Goal: Task Accomplishment & Management: Manage account settings

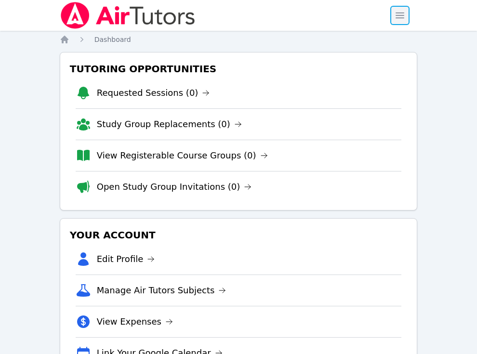
click at [401, 17] on span "button" at bounding box center [399, 15] width 21 height 21
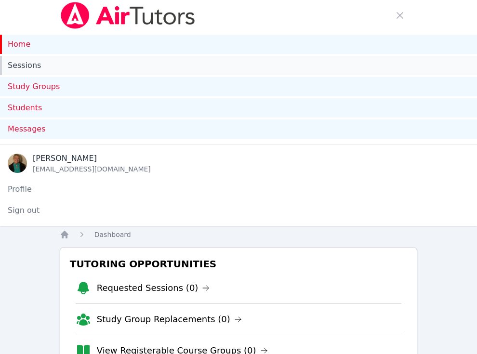
click at [28, 69] on link "Sessions" at bounding box center [238, 65] width 477 height 19
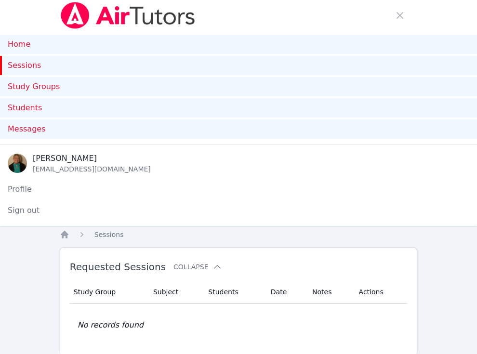
click at [30, 67] on link "Sessions" at bounding box center [238, 65] width 477 height 19
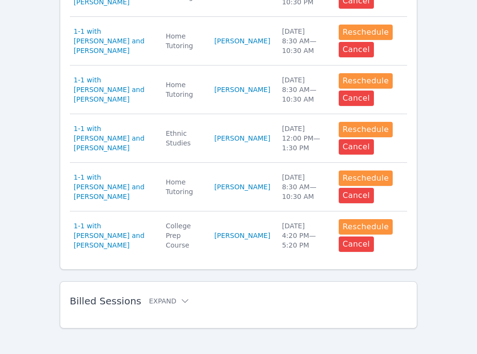
scroll to position [778, 0]
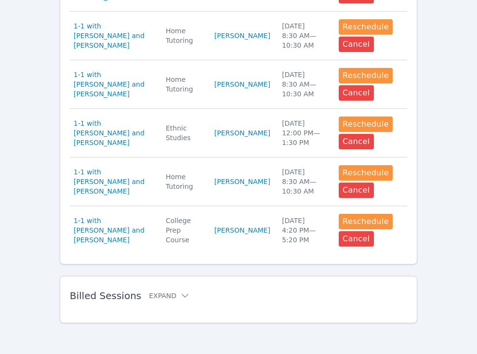
click at [129, 296] on span "Billed Sessions" at bounding box center [105, 296] width 71 height 12
click at [153, 298] on button "Expand" at bounding box center [169, 296] width 41 height 10
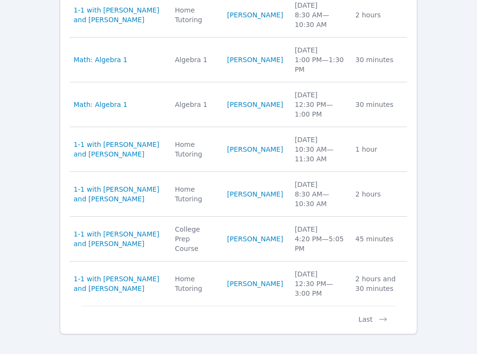
scroll to position [1264, 0]
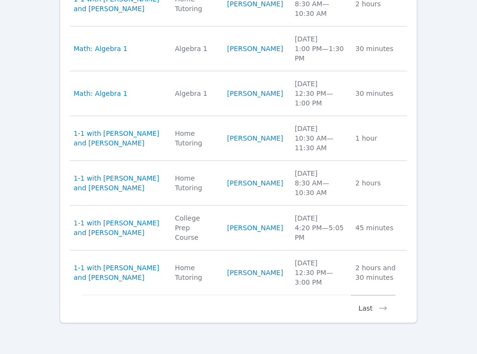
click at [362, 307] on button "Last" at bounding box center [373, 304] width 45 height 18
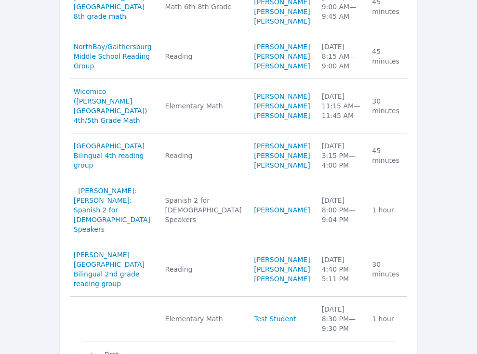
scroll to position [1300, 0]
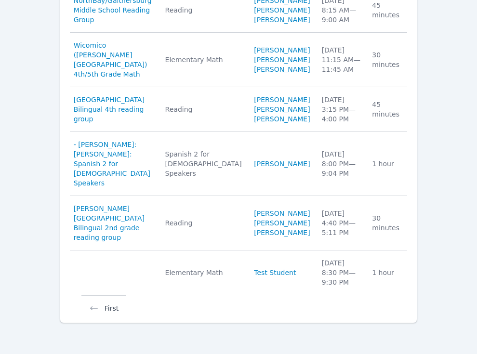
click at [110, 307] on button "First" at bounding box center [103, 304] width 45 height 18
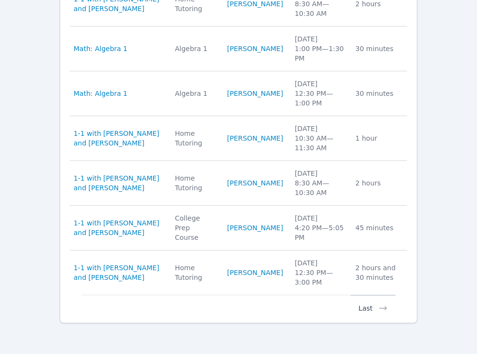
click at [389, 308] on button "Last" at bounding box center [373, 304] width 45 height 18
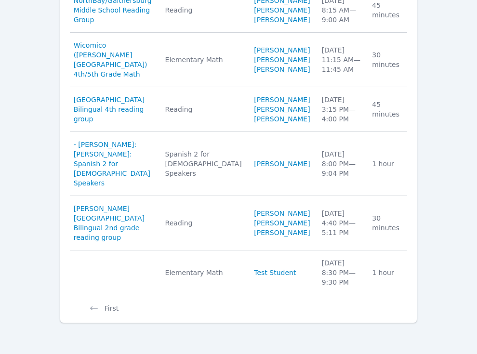
scroll to position [1300, 0]
click at [92, 309] on icon at bounding box center [94, 309] width 8 height 4
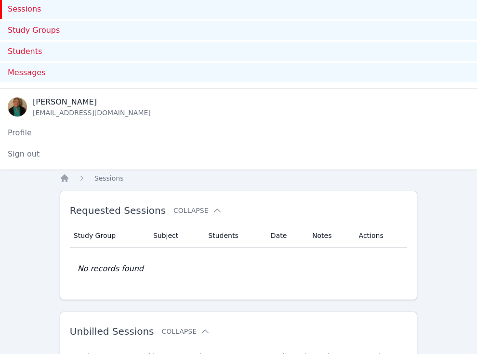
scroll to position [0, 0]
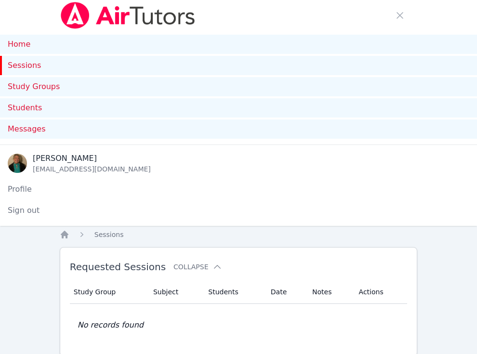
click at [35, 66] on link "Sessions" at bounding box center [238, 65] width 477 height 19
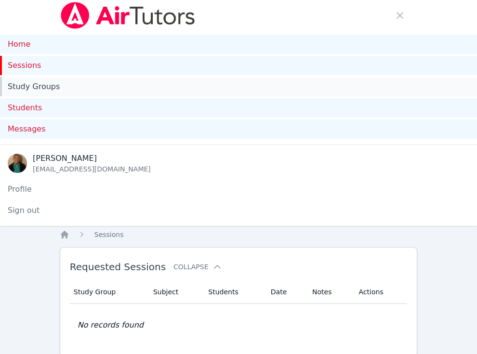
click at [52, 87] on link "Study Groups" at bounding box center [238, 86] width 477 height 19
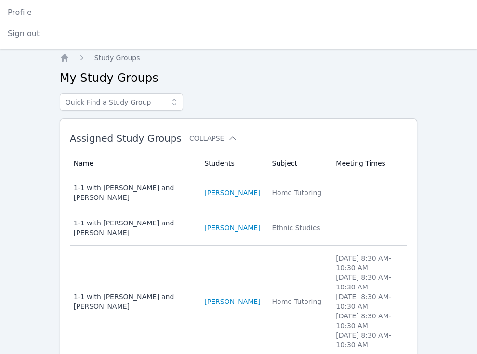
scroll to position [178, 0]
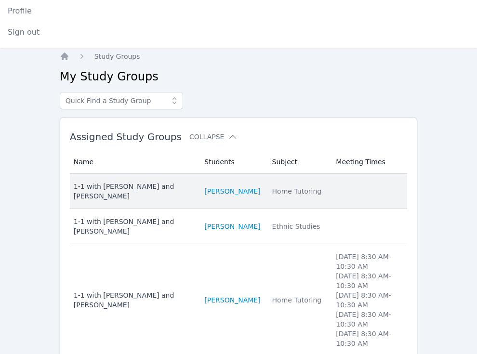
click at [155, 185] on div "1-1 with [PERSON_NAME] and [PERSON_NAME]" at bounding box center [134, 191] width 120 height 19
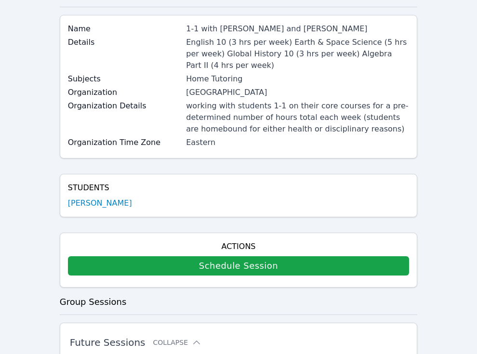
scroll to position [267, 0]
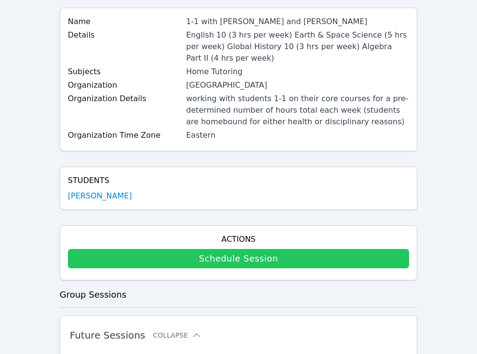
click at [210, 262] on link "Schedule Session" at bounding box center [239, 258] width 342 height 19
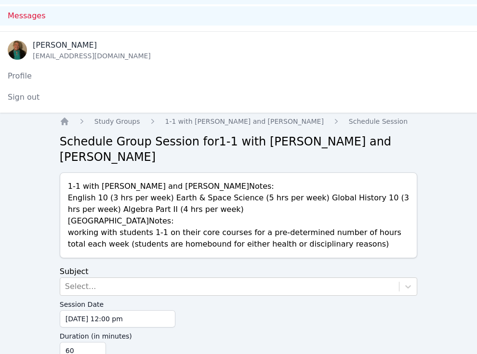
scroll to position [148, 0]
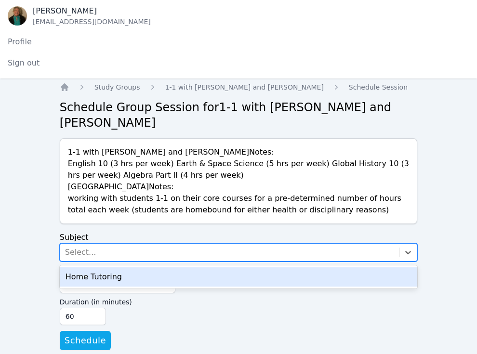
click at [211, 244] on div "Select..." at bounding box center [229, 252] width 339 height 17
click at [204, 268] on div "Home Tutoring" at bounding box center [239, 277] width 358 height 19
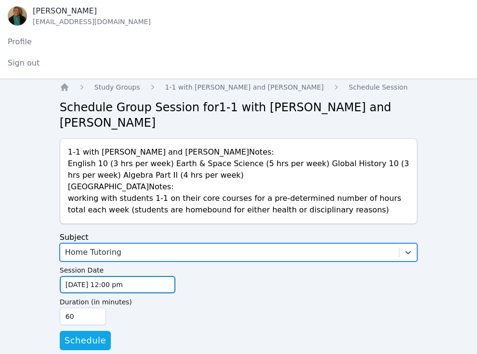
click at [167, 276] on input "[DATE] 12:00 pm" at bounding box center [118, 284] width 116 height 17
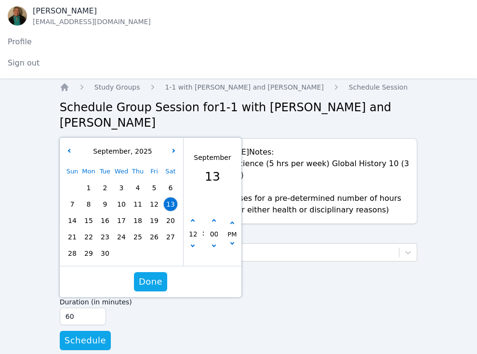
click at [88, 214] on span "15" at bounding box center [88, 220] width 13 height 13
click at [214, 216] on button "button" at bounding box center [214, 221] width 10 height 10
type input "[DATE] 12:05 pm"
type input "05"
click at [214, 216] on button "button" at bounding box center [214, 221] width 10 height 10
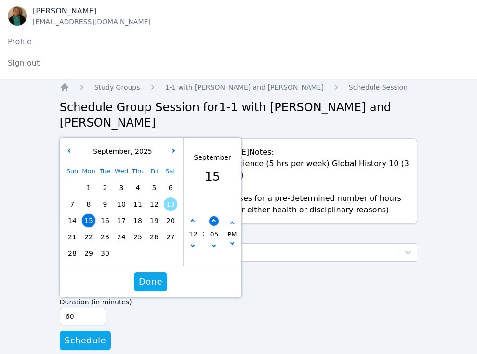
type input "[DATE] 12:10 pm"
type input "10"
click at [214, 216] on button "button" at bounding box center [214, 221] width 10 height 10
type input "[DATE] 12:15 pm"
type input "15"
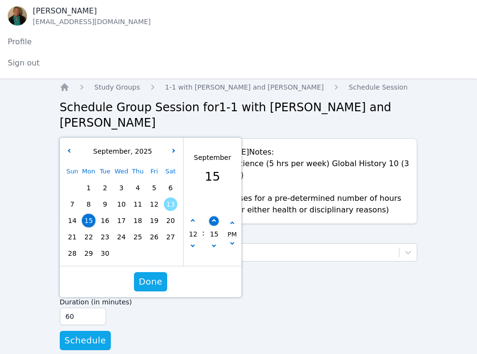
click at [214, 216] on button "button" at bounding box center [214, 221] width 10 height 10
type input "[DATE] 12:20 pm"
type input "20"
click at [214, 216] on button "button" at bounding box center [214, 221] width 10 height 10
type input "[DATE] 12:25 pm"
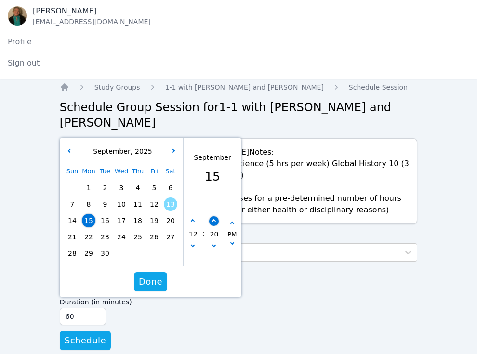
type input "25"
click at [214, 216] on button "button" at bounding box center [214, 221] width 10 height 10
type input "[DATE] 12:30 pm"
type input "30"
click at [154, 275] on span "Done" at bounding box center [151, 281] width 24 height 13
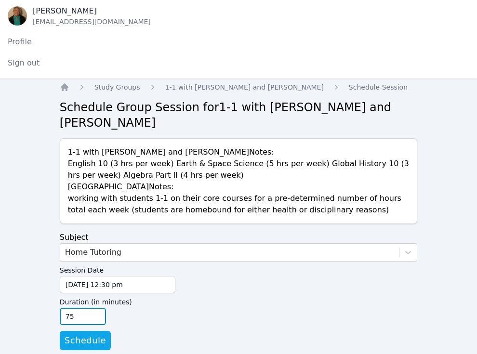
click at [97, 308] on input "75" at bounding box center [83, 316] width 46 height 17
click at [97, 308] on input "90" at bounding box center [83, 316] width 46 height 17
click at [97, 308] on input "105" at bounding box center [83, 316] width 46 height 17
click at [97, 308] on input "120" at bounding box center [83, 316] width 46 height 17
click at [97, 308] on input "135" at bounding box center [83, 316] width 46 height 17
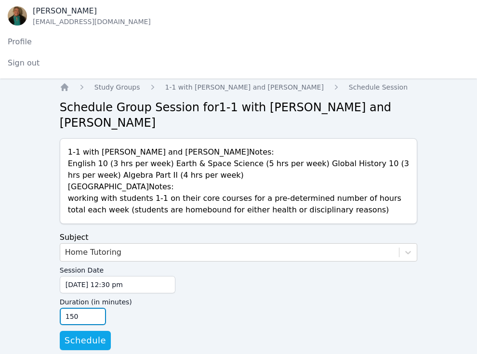
click at [97, 308] on input "150" at bounding box center [83, 316] width 46 height 17
click at [97, 308] on input "165" at bounding box center [83, 316] width 46 height 17
type input "180"
click at [97, 308] on input "180" at bounding box center [83, 316] width 46 height 17
click at [88, 334] on span "Schedule" at bounding box center [85, 340] width 41 height 13
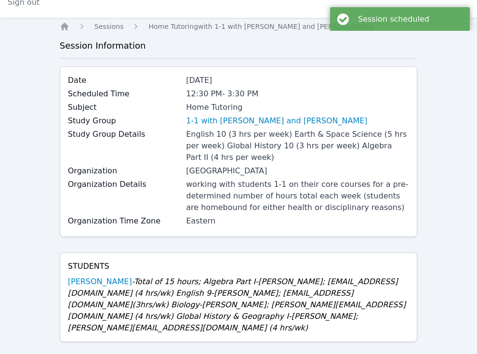
scroll to position [209, 0]
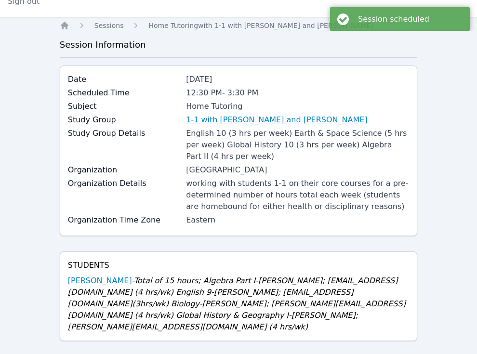
click at [280, 121] on link "1-1 with [PERSON_NAME] and [PERSON_NAME]" at bounding box center [276, 120] width 181 height 12
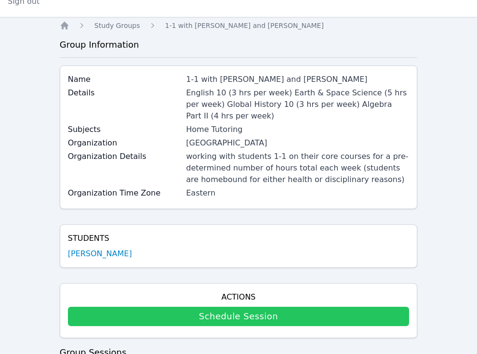
click at [237, 312] on link "Schedule Session" at bounding box center [239, 316] width 342 height 19
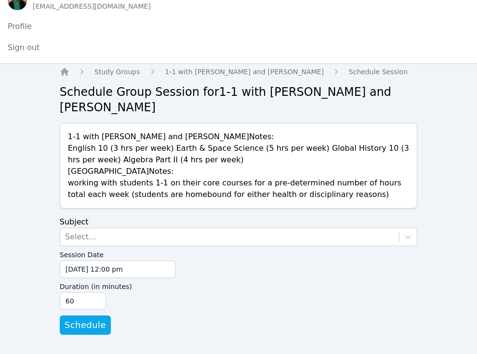
scroll to position [148, 0]
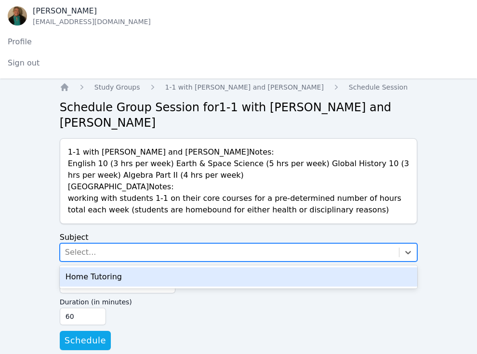
click at [241, 244] on div "Select..." at bounding box center [229, 252] width 339 height 17
click at [237, 268] on div "Home Tutoring" at bounding box center [239, 277] width 358 height 19
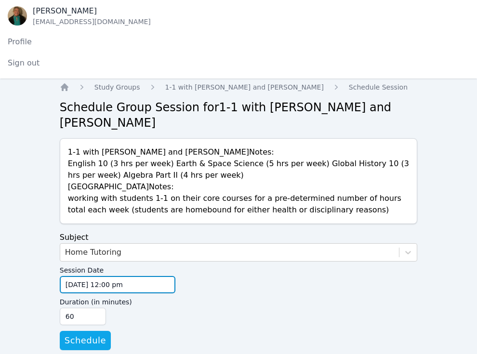
click at [167, 276] on input "[DATE] 12:00 pm" at bounding box center [118, 284] width 116 height 17
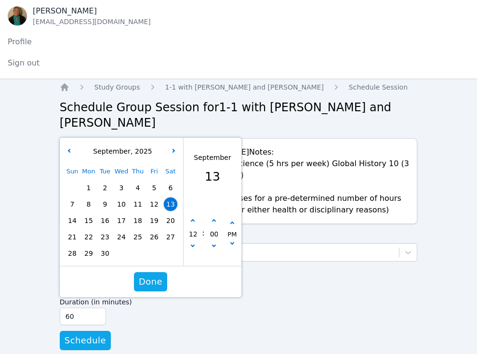
click at [108, 214] on span "16" at bounding box center [104, 220] width 13 height 13
click at [213, 219] on icon "button" at bounding box center [214, 221] width 4 height 4
type input "[DATE] 12:05 pm"
type input "05"
click at [213, 219] on icon "button" at bounding box center [214, 221] width 4 height 4
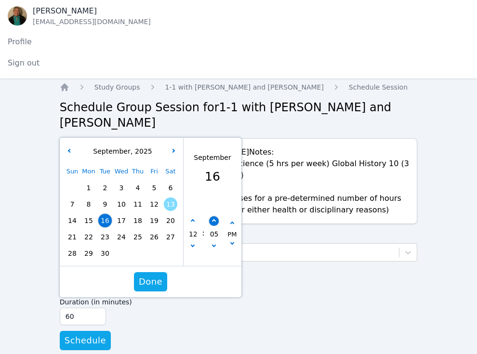
type input "[DATE] 12:10 pm"
type input "10"
click at [213, 219] on icon "button" at bounding box center [214, 221] width 4 height 4
type input "[DATE] 12:15 pm"
type input "15"
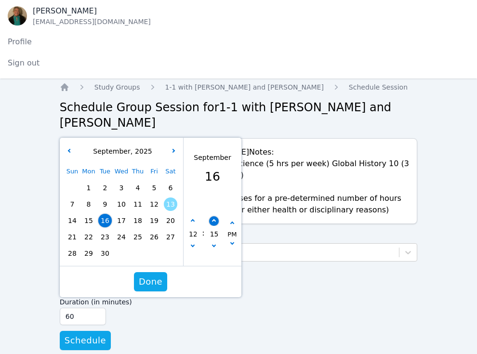
click at [213, 219] on icon "button" at bounding box center [214, 221] width 4 height 4
type input "[DATE] 12:20 pm"
type input "20"
click at [213, 219] on icon "button" at bounding box center [214, 221] width 4 height 4
type input "[DATE] 12:25 pm"
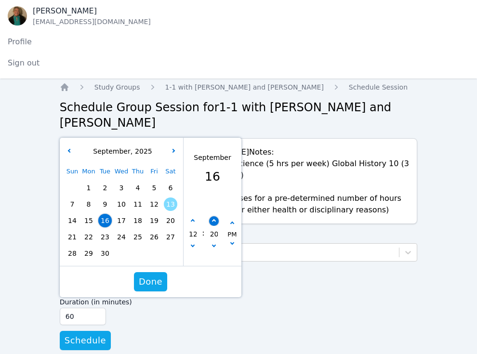
type input "25"
click at [213, 219] on icon "button" at bounding box center [214, 221] width 4 height 4
type input "[DATE] 12:30 pm"
type input "30"
click at [154, 275] on span "Done" at bounding box center [151, 281] width 24 height 13
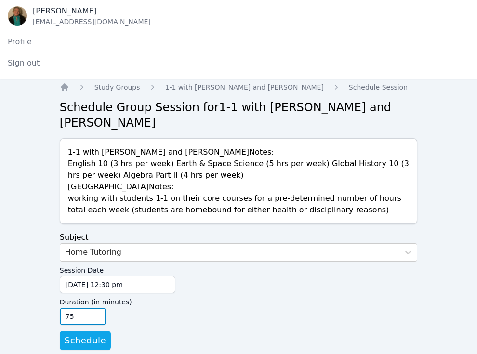
click at [97, 308] on input "75" at bounding box center [83, 316] width 46 height 17
click at [97, 308] on input "90" at bounding box center [83, 316] width 46 height 17
click at [97, 308] on input "105" at bounding box center [83, 316] width 46 height 17
click at [97, 308] on input "120" at bounding box center [83, 316] width 46 height 17
click at [97, 308] on input "135" at bounding box center [83, 316] width 46 height 17
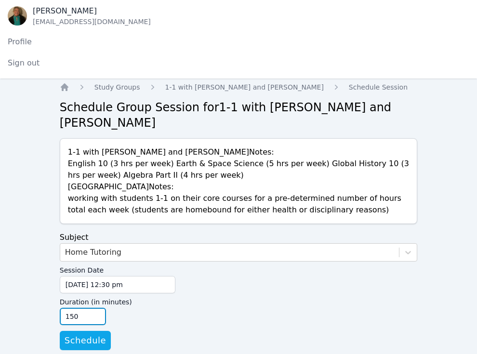
click at [97, 308] on input "150" at bounding box center [83, 316] width 46 height 17
click at [97, 308] on input "165" at bounding box center [83, 316] width 46 height 17
type input "180"
click at [97, 308] on input "180" at bounding box center [83, 316] width 46 height 17
click at [90, 334] on span "Schedule" at bounding box center [85, 340] width 41 height 13
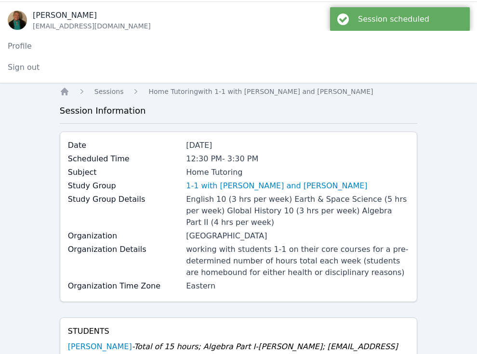
scroll to position [144, 0]
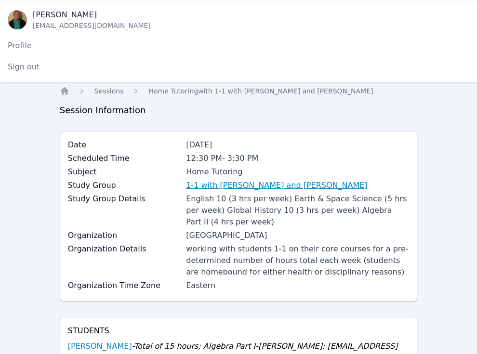
click at [248, 184] on link "1-1 with [PERSON_NAME] and [PERSON_NAME]" at bounding box center [276, 186] width 181 height 12
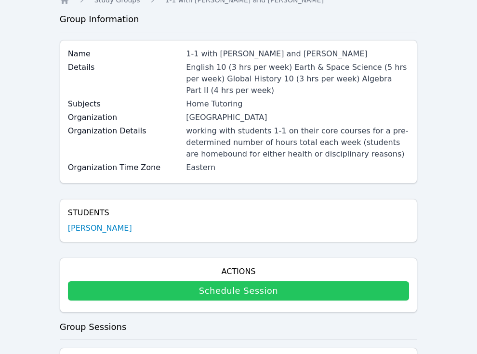
click at [172, 286] on link "Schedule Session" at bounding box center [239, 291] width 342 height 19
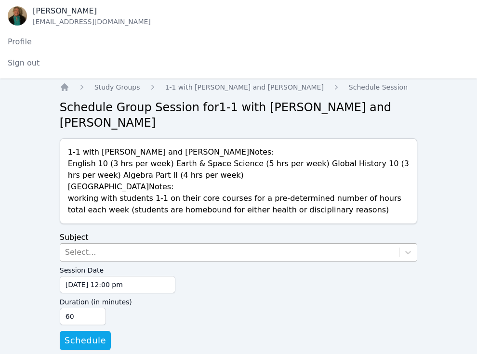
click at [190, 244] on div "Select..." at bounding box center [229, 252] width 339 height 17
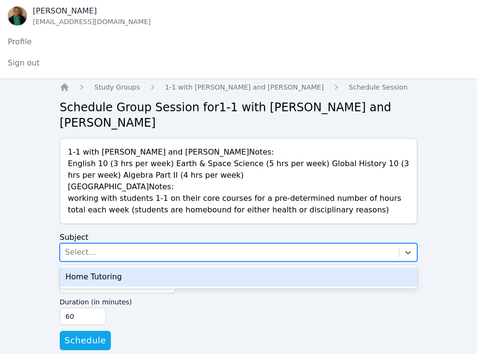
click at [185, 268] on div "Home Tutoring" at bounding box center [239, 277] width 358 height 19
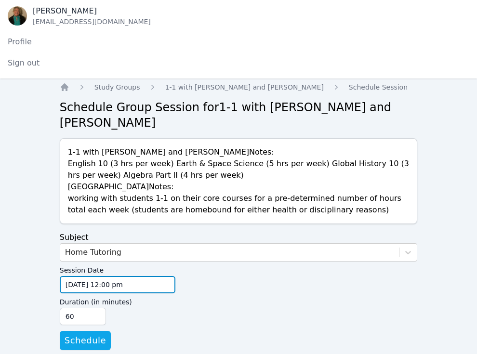
click at [163, 276] on input "[DATE] 12:00 pm" at bounding box center [118, 284] width 116 height 17
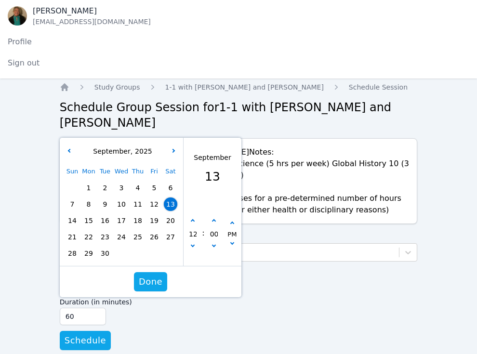
click at [124, 214] on span "17" at bounding box center [121, 220] width 13 height 13
click at [213, 216] on button "button" at bounding box center [214, 221] width 10 height 10
type input "[DATE] 12:05 pm"
type input "05"
click at [213, 216] on button "button" at bounding box center [214, 221] width 10 height 10
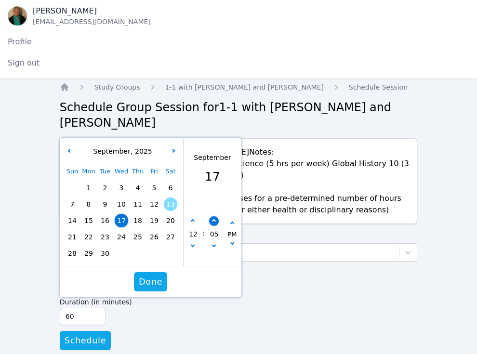
type input "[DATE] 12:10 pm"
type input "10"
click at [213, 216] on button "button" at bounding box center [214, 221] width 10 height 10
type input "[DATE] 12:15 pm"
type input "15"
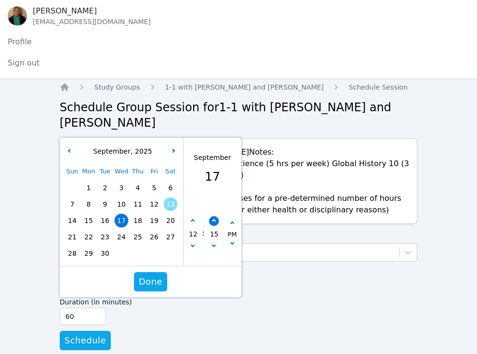
click at [213, 216] on button "button" at bounding box center [214, 221] width 10 height 10
type input "[DATE] 12:20 pm"
type input "20"
click at [213, 216] on button "button" at bounding box center [214, 221] width 10 height 10
type input "[DATE] 12:25 pm"
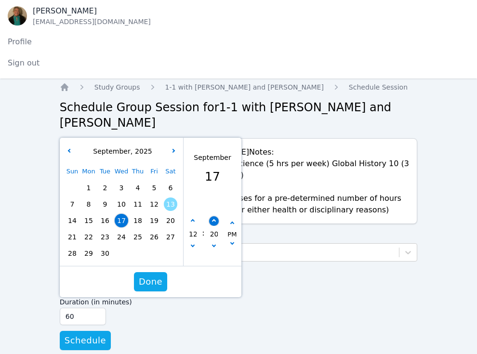
type input "25"
click at [213, 216] on button "button" at bounding box center [214, 221] width 10 height 10
type input "[DATE] 12:30 pm"
type input "30"
click at [153, 275] on span "Done" at bounding box center [151, 281] width 24 height 13
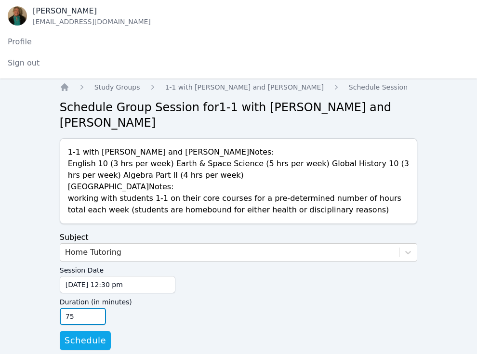
click at [96, 308] on input "75" at bounding box center [83, 316] width 46 height 17
click at [96, 308] on input "90" at bounding box center [83, 316] width 46 height 17
click at [96, 308] on input "105" at bounding box center [83, 316] width 46 height 17
click at [96, 308] on input "120" at bounding box center [83, 316] width 46 height 17
click at [96, 308] on input "135" at bounding box center [83, 316] width 46 height 17
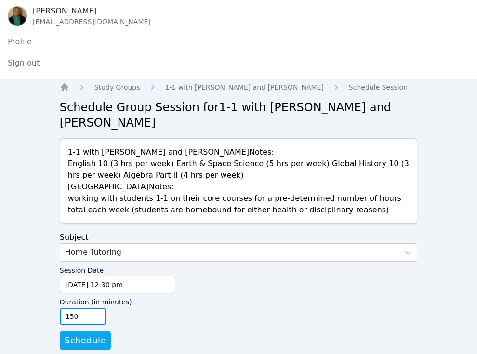
click at [96, 308] on input "150" at bounding box center [83, 316] width 46 height 17
click at [96, 308] on input "165" at bounding box center [83, 316] width 46 height 17
type input "180"
click at [96, 308] on input "180" at bounding box center [83, 316] width 46 height 17
click at [91, 334] on span "Schedule" at bounding box center [85, 340] width 41 height 13
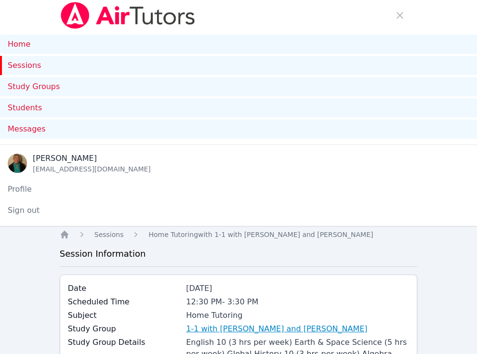
click at [241, 326] on link "1-1 with [PERSON_NAME] and [PERSON_NAME]" at bounding box center [276, 329] width 181 height 12
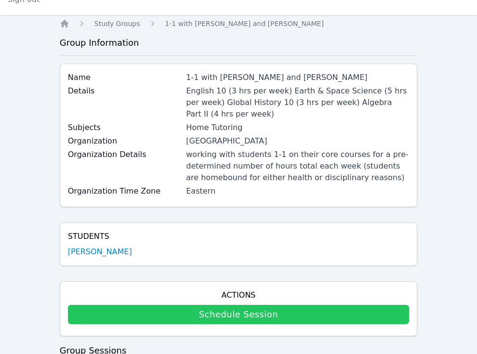
click at [242, 313] on link "Schedule Session" at bounding box center [239, 314] width 342 height 19
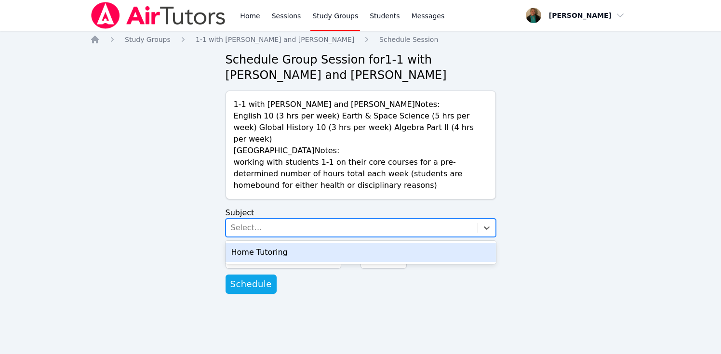
click at [444, 219] on div "Select..." at bounding box center [352, 227] width 252 height 17
click at [419, 243] on div "Home Tutoring" at bounding box center [361, 252] width 270 height 19
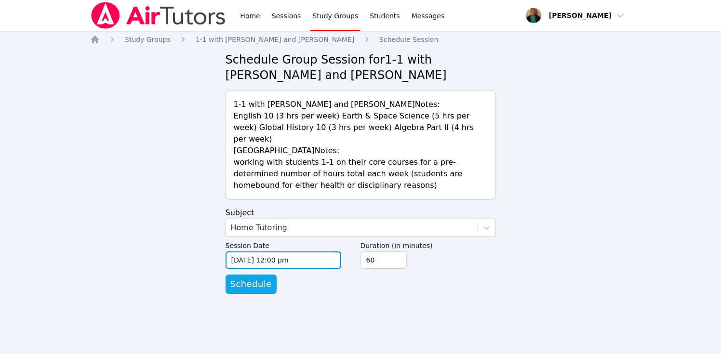
click at [325, 252] on input "[DATE] 12:00 pm" at bounding box center [284, 260] width 116 height 17
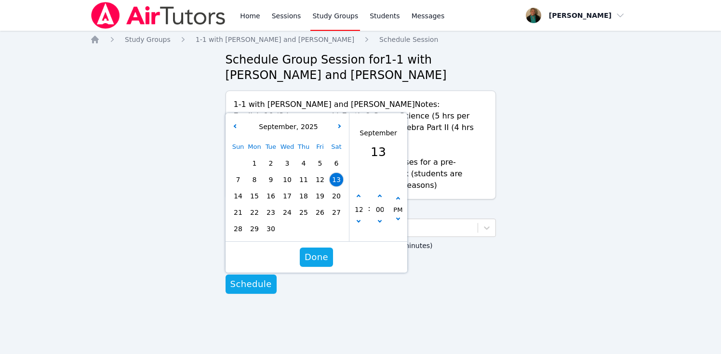
click at [304, 189] on span "18" at bounding box center [303, 195] width 13 height 13
type input "[DATE] 12:00 pm"
click at [320, 251] on span "Done" at bounding box center [316, 257] width 24 height 13
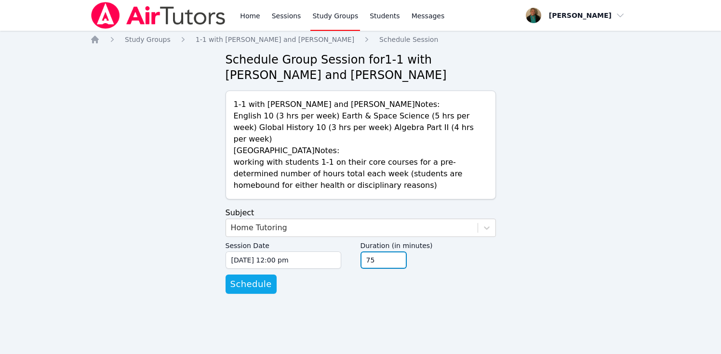
click at [399, 252] on input "75" at bounding box center [384, 260] width 46 height 17
click at [399, 252] on input "90" at bounding box center [384, 260] width 46 height 17
click at [399, 252] on input "105" at bounding box center [384, 260] width 46 height 17
click at [399, 252] on input "120" at bounding box center [384, 260] width 46 height 17
click at [399, 252] on input "135" at bounding box center [384, 260] width 46 height 17
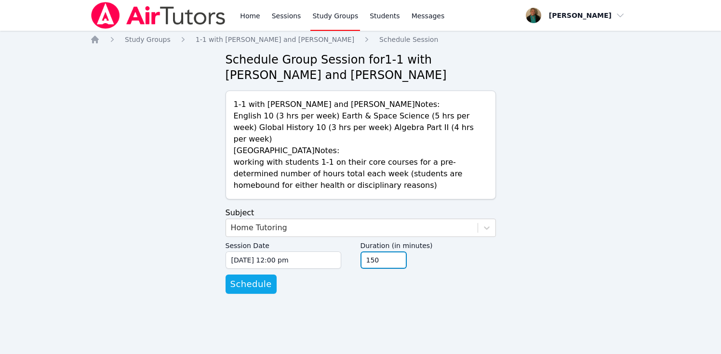
click at [399, 252] on input "150" at bounding box center [384, 260] width 46 height 17
click at [399, 252] on input "165" at bounding box center [384, 260] width 46 height 17
type input "180"
click at [399, 252] on input "180" at bounding box center [384, 260] width 46 height 17
click at [259, 278] on span "Schedule" at bounding box center [250, 284] width 41 height 13
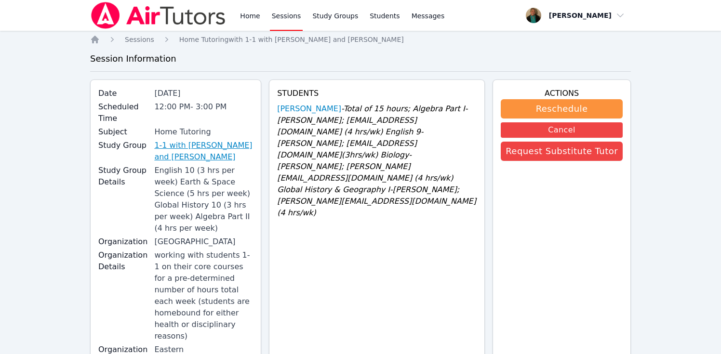
click at [236, 147] on link "1-1 with [PERSON_NAME] and [PERSON_NAME]" at bounding box center [203, 151] width 99 height 23
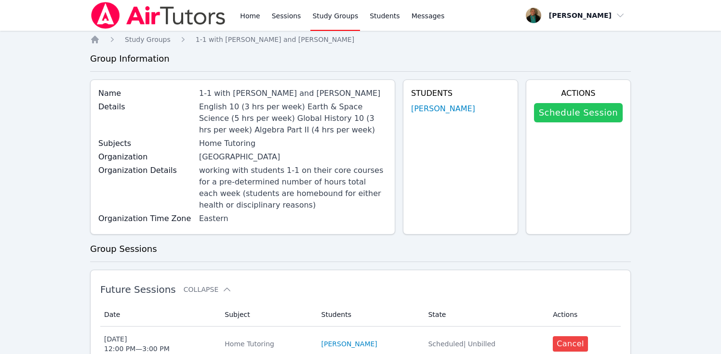
click at [477, 112] on link "Schedule Session" at bounding box center [578, 112] width 89 height 19
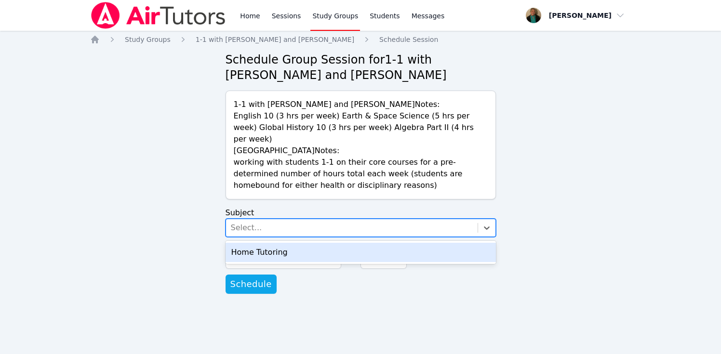
click at [413, 219] on div "Select..." at bounding box center [352, 227] width 252 height 17
click at [406, 244] on div "Home Tutoring" at bounding box center [361, 252] width 270 height 19
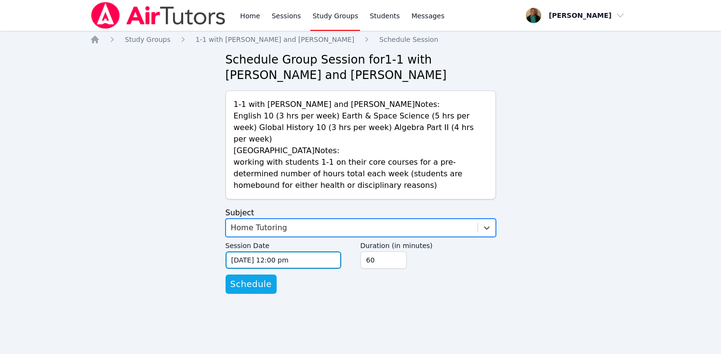
click at [323, 252] on input "[DATE] 12:00 pm" at bounding box center [284, 260] width 116 height 17
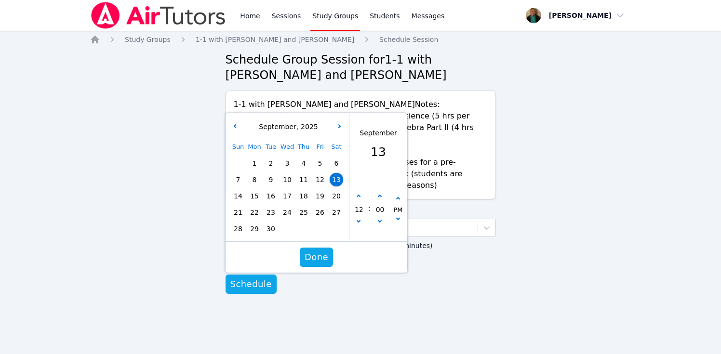
click at [319, 189] on span "19" at bounding box center [319, 195] width 13 height 13
click at [357, 219] on icon "button" at bounding box center [358, 221] width 4 height 4
type input "[DATE] 11:00 am"
type input "11"
click at [377, 219] on icon "button" at bounding box center [379, 221] width 4 height 4
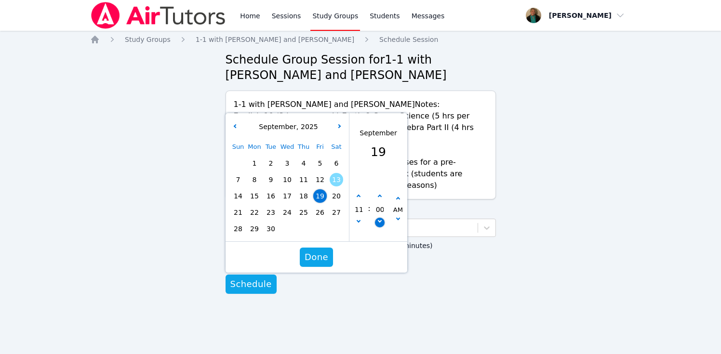
type input "[DATE] 10:55 am"
type input "10"
type input "55"
click at [377, 219] on icon "button" at bounding box center [379, 221] width 4 height 4
type input "[DATE] 10:50 am"
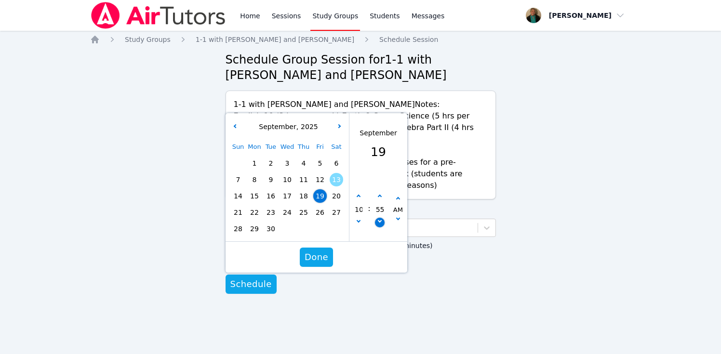
type input "50"
click at [377, 219] on icon "button" at bounding box center [379, 221] width 4 height 4
type input "[DATE] 10:45 am"
type input "45"
click at [377, 219] on icon "button" at bounding box center [379, 221] width 4 height 4
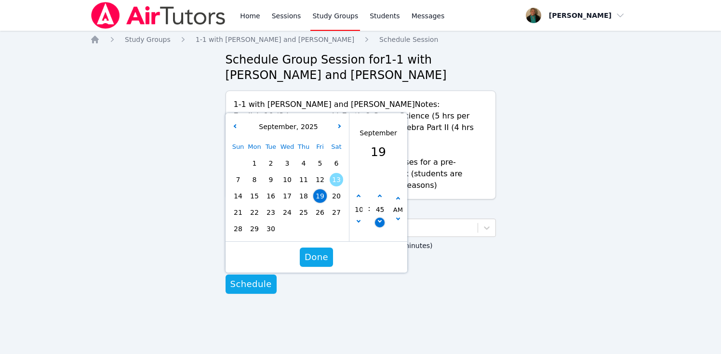
type input "[DATE] 10:40 am"
type input "40"
click at [377, 218] on button "button" at bounding box center [380, 223] width 10 height 10
type input "[DATE] 10:35 am"
type input "35"
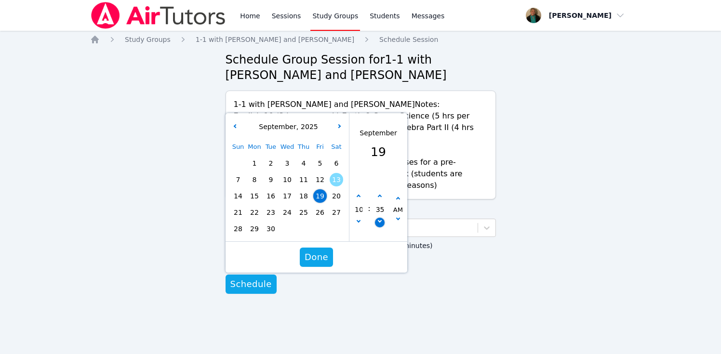
click at [377, 218] on button "button" at bounding box center [380, 223] width 10 height 10
type input "[DATE] 10:30 am"
type input "30"
click at [315, 251] on span "Done" at bounding box center [316, 257] width 24 height 13
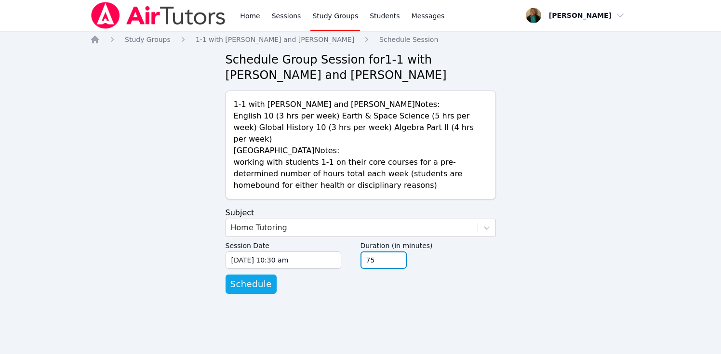
click at [398, 252] on input "75" at bounding box center [384, 260] width 46 height 17
click at [398, 252] on input "90" at bounding box center [384, 260] width 46 height 17
click at [398, 252] on input "105" at bounding box center [384, 260] width 46 height 17
click at [398, 252] on input "120" at bounding box center [384, 260] width 46 height 17
click at [398, 252] on input "135" at bounding box center [384, 260] width 46 height 17
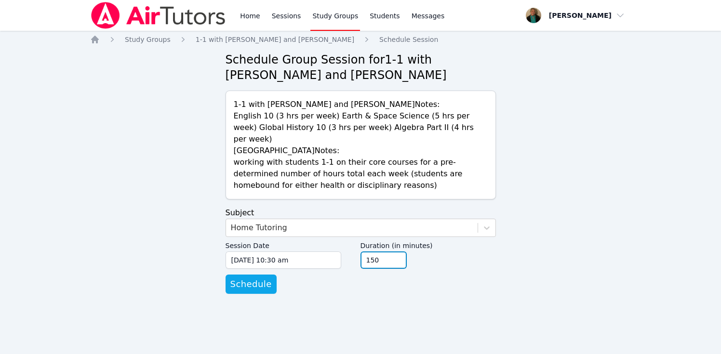
click at [398, 252] on input "150" at bounding box center [384, 260] width 46 height 17
click at [398, 252] on input "165" at bounding box center [384, 260] width 46 height 17
type input "180"
click at [398, 252] on input "180" at bounding box center [384, 260] width 46 height 17
click at [261, 278] on span "Schedule" at bounding box center [250, 284] width 41 height 13
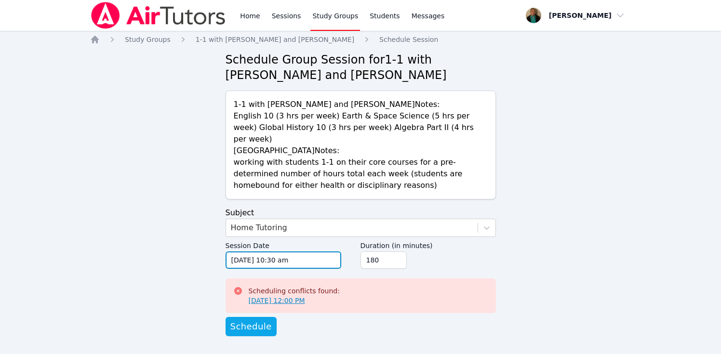
click at [325, 252] on input "[DATE] 10:30 am" at bounding box center [284, 260] width 116 height 17
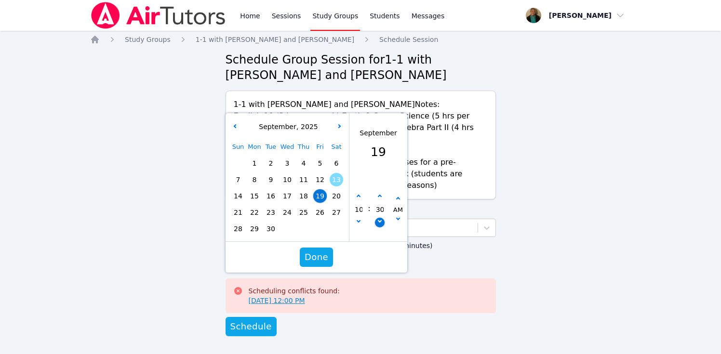
click at [376, 218] on button "button" at bounding box center [380, 223] width 10 height 10
type input "[DATE] 10:25 am"
type input "25"
click at [376, 218] on button "button" at bounding box center [380, 223] width 10 height 10
type input "[DATE] 10:20 am"
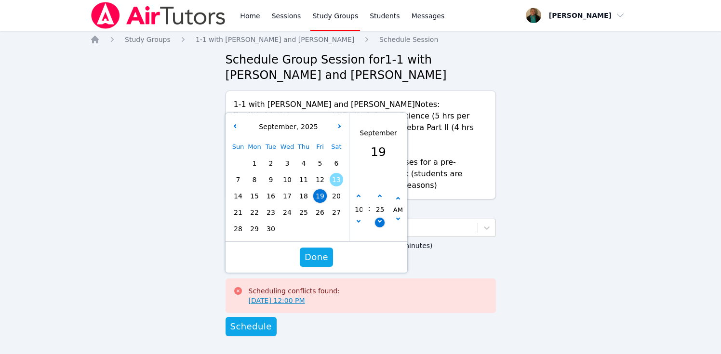
type input "20"
click at [376, 218] on button "button" at bounding box center [380, 223] width 10 height 10
type input "[DATE] 10:15 am"
type input "15"
click at [376, 218] on button "button" at bounding box center [380, 223] width 10 height 10
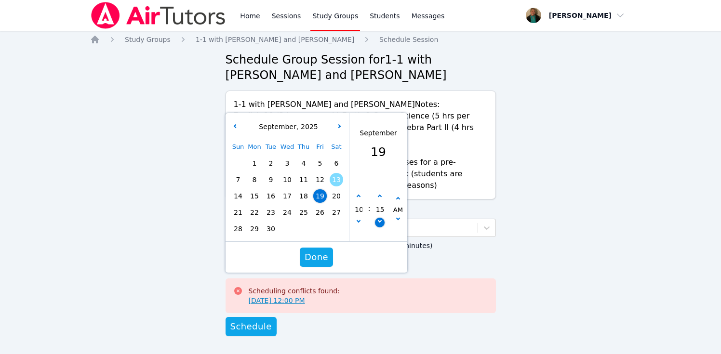
type input "[DATE] 10:10 am"
type input "10"
click at [376, 218] on button "button" at bounding box center [380, 223] width 10 height 10
type input "[DATE] 10:05 am"
type input "05"
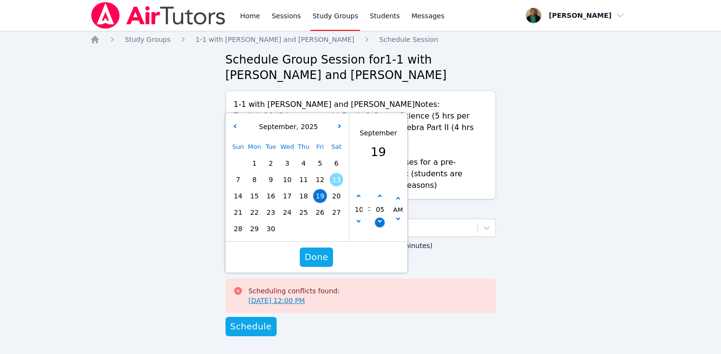
click at [376, 218] on button "button" at bounding box center [380, 223] width 10 height 10
type input "[DATE] 10:00 am"
type input "00"
click at [323, 251] on span "Done" at bounding box center [316, 257] width 24 height 13
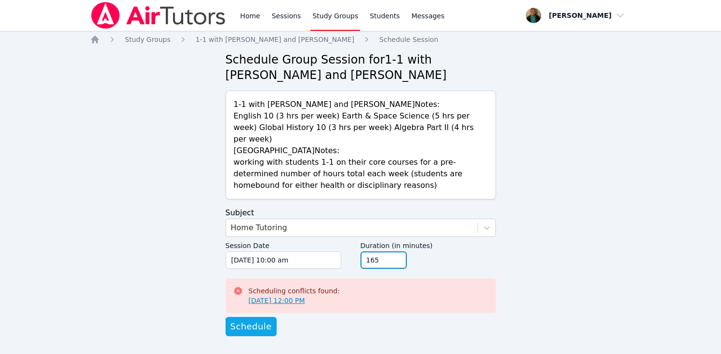
click at [397, 254] on input "165" at bounding box center [384, 260] width 46 height 17
click at [397, 254] on input "150" at bounding box center [384, 260] width 46 height 17
click at [397, 254] on input "135" at bounding box center [384, 260] width 46 height 17
type input "120"
click at [397, 254] on input "120" at bounding box center [384, 260] width 46 height 17
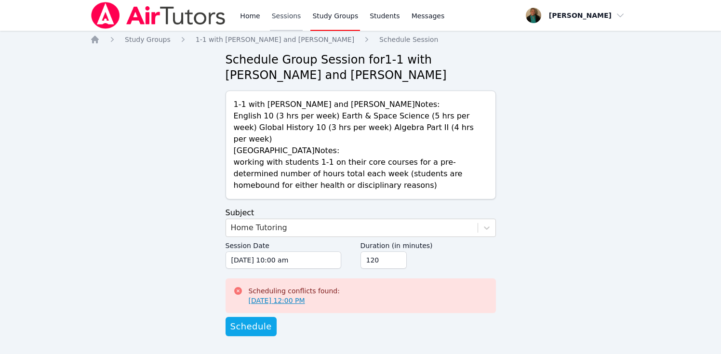
click at [285, 15] on link "Sessions" at bounding box center [286, 15] width 33 height 31
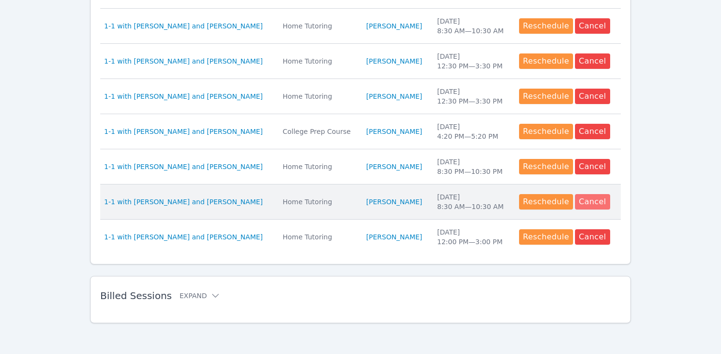
scroll to position [447, 0]
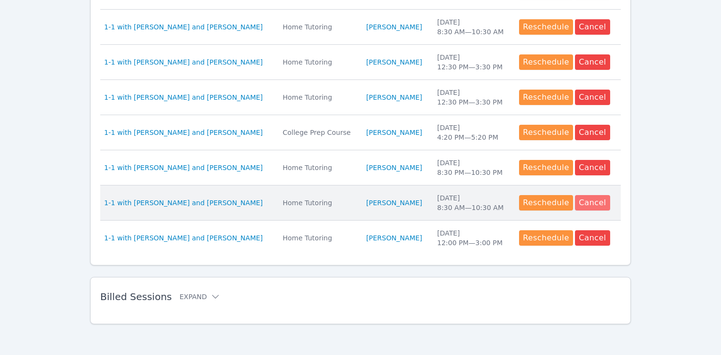
click at [477, 199] on button "Cancel" at bounding box center [592, 202] width 35 height 15
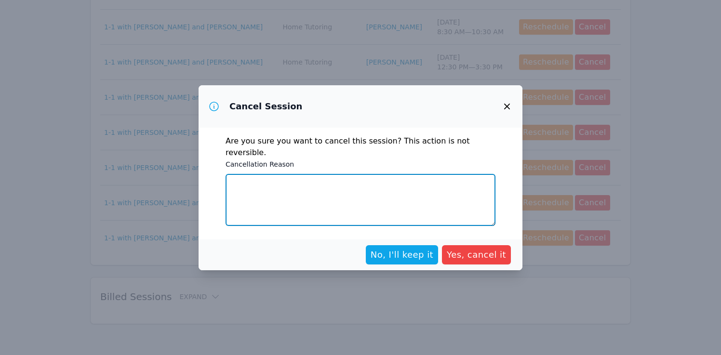
click at [417, 200] on textarea "Cancellation Reason" at bounding box center [361, 200] width 270 height 52
type textarea "Cannot attend session at this time"
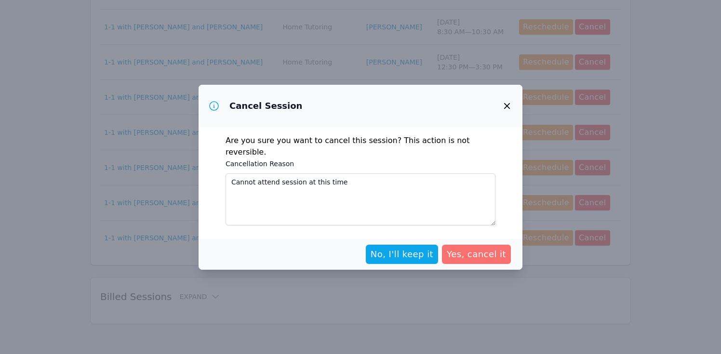
click at [472, 248] on span "Yes, cancel it" at bounding box center [476, 254] width 59 height 13
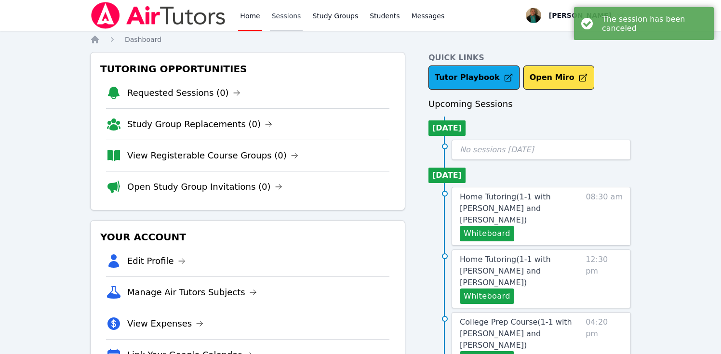
click at [293, 20] on link "Sessions" at bounding box center [286, 15] width 33 height 31
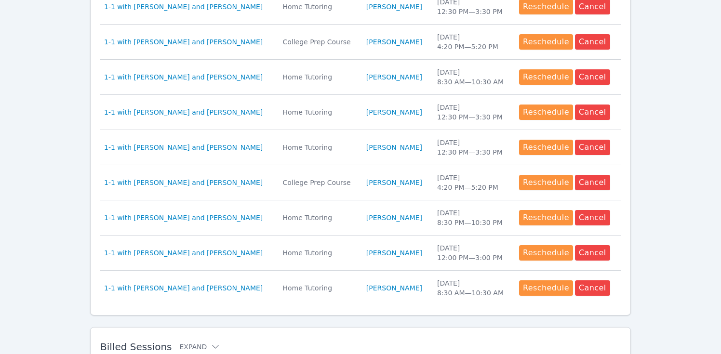
scroll to position [448, 0]
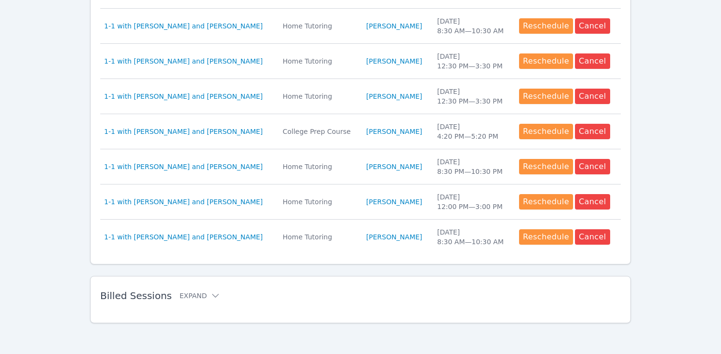
click at [195, 291] on h2 "Billed Sessions Expand" at bounding box center [345, 296] width 490 height 12
click at [191, 296] on button "Expand" at bounding box center [199, 296] width 41 height 10
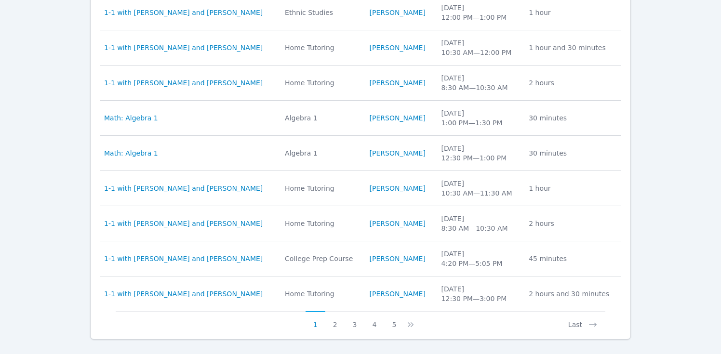
scroll to position [837, 0]
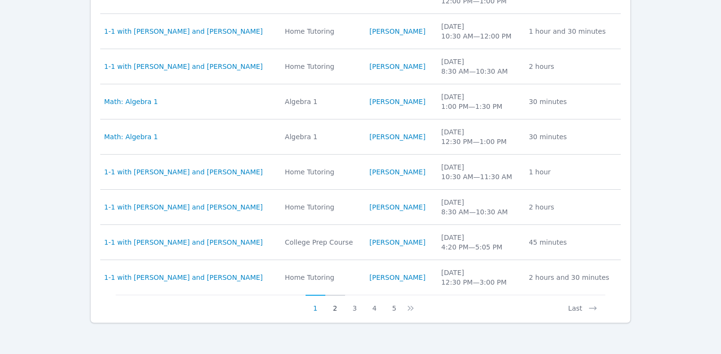
click at [333, 306] on button "2" at bounding box center [335, 304] width 20 height 18
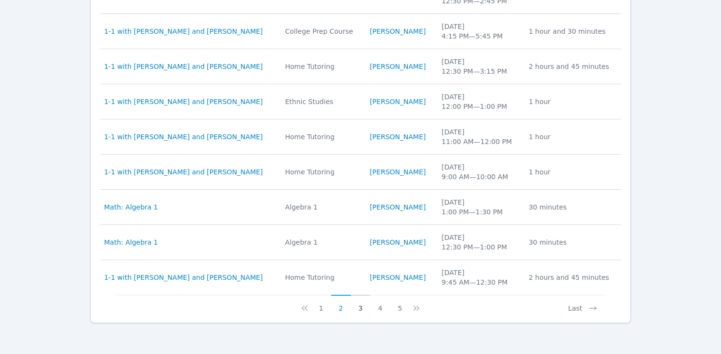
click at [356, 306] on button "3" at bounding box center [361, 304] width 20 height 18
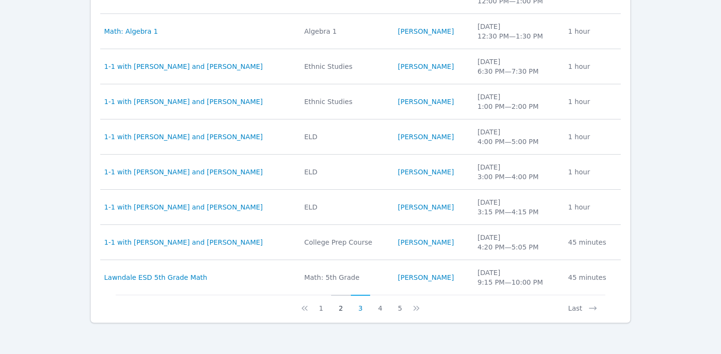
click at [339, 309] on button "2" at bounding box center [341, 304] width 20 height 18
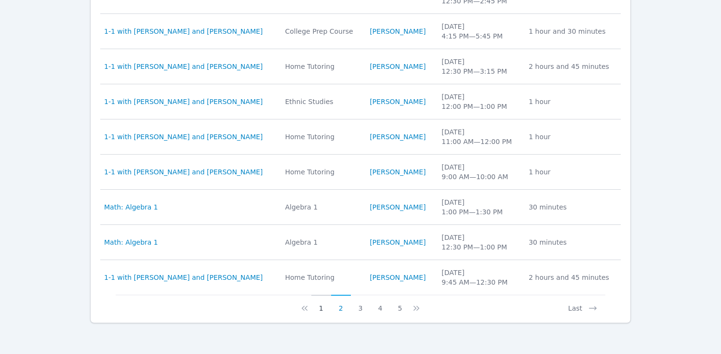
click at [320, 310] on button "1" at bounding box center [321, 304] width 20 height 18
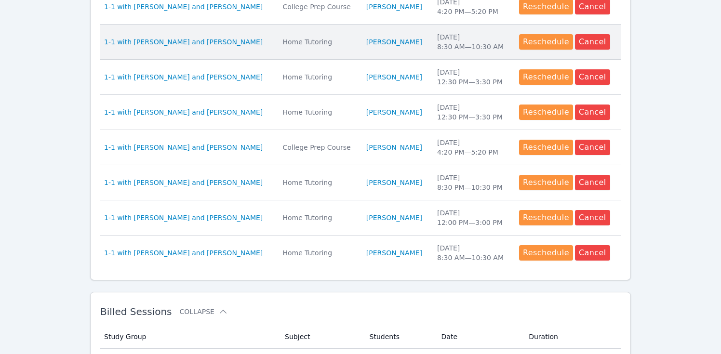
scroll to position [440, 0]
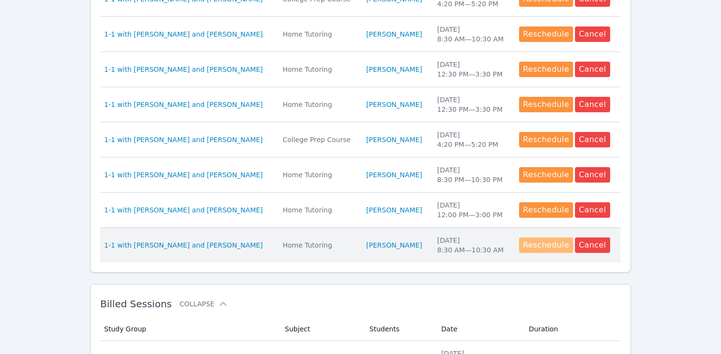
click at [477, 244] on button "Reschedule" at bounding box center [546, 245] width 54 height 15
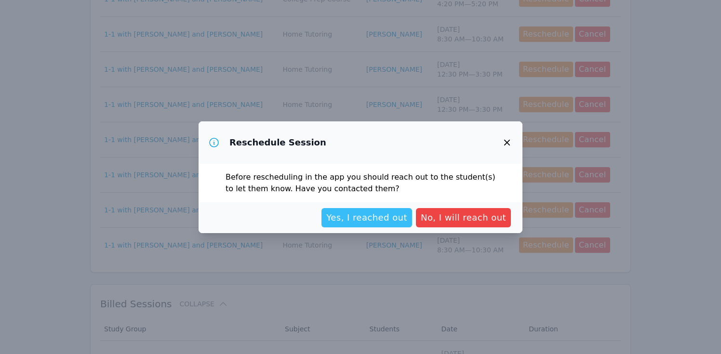
click at [394, 215] on span "Yes, I reached out" at bounding box center [366, 217] width 81 height 13
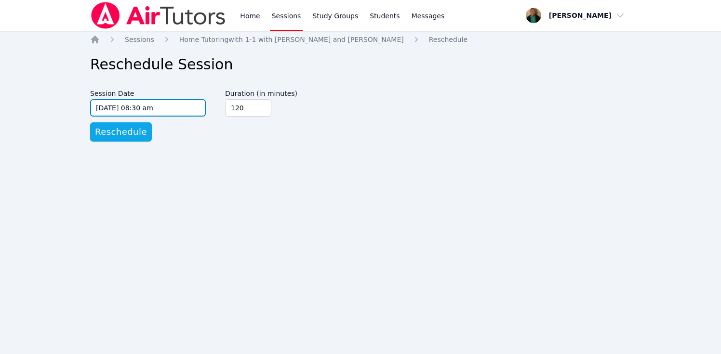
click at [199, 107] on input "[DATE] 08:30 am" at bounding box center [148, 107] width 116 height 17
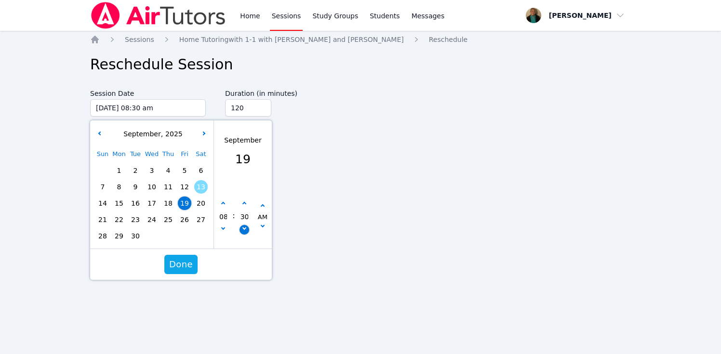
click at [245, 227] on icon "button" at bounding box center [244, 228] width 4 height 4
type input "[DATE] 08:25 am"
type input "25"
click at [245, 227] on icon "button" at bounding box center [244, 228] width 4 height 4
type input "[DATE] 08:20 am"
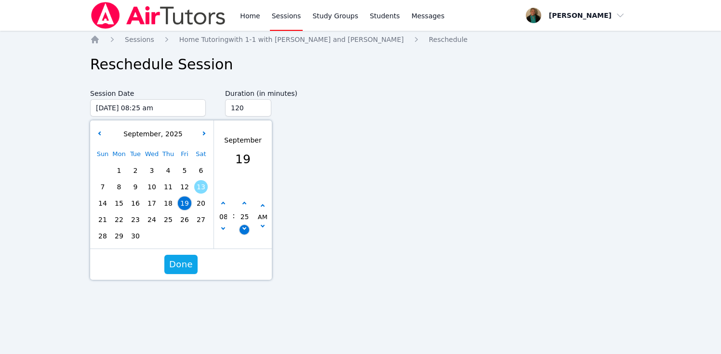
type input "20"
click at [245, 227] on icon "button" at bounding box center [244, 228] width 4 height 4
type input "[DATE] 08:15 am"
type input "15"
click at [245, 227] on icon "button" at bounding box center [244, 228] width 4 height 4
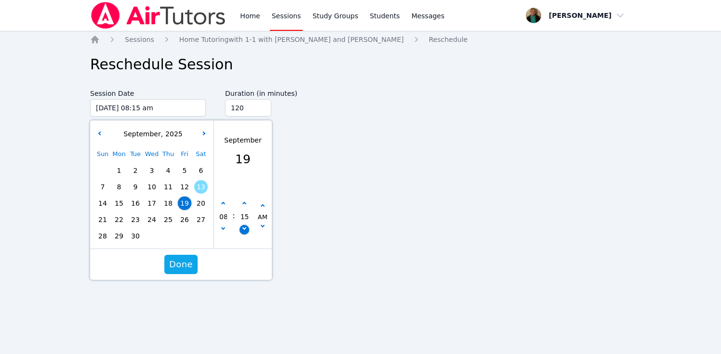
type input "[DATE] 08:10 am"
type input "10"
click at [245, 227] on icon "button" at bounding box center [244, 228] width 4 height 4
type input "[DATE] 08:05 am"
type input "05"
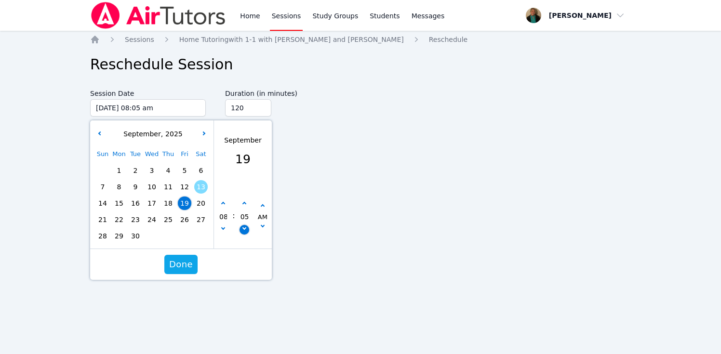
click at [245, 227] on icon "button" at bounding box center [244, 228] width 4 height 4
type input "[DATE] 08:00 am"
type input "00"
click at [183, 268] on span "Done" at bounding box center [181, 264] width 24 height 13
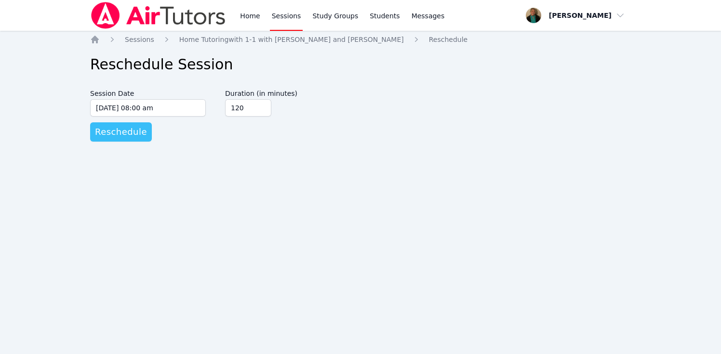
click at [115, 133] on span "Reschedule" at bounding box center [121, 131] width 52 height 13
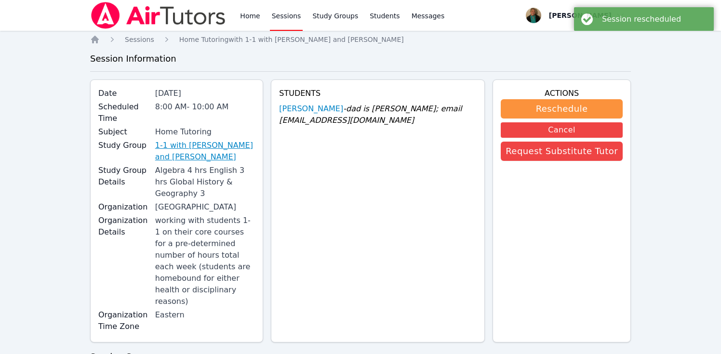
click at [255, 140] on link "1-1 with [PERSON_NAME] and [PERSON_NAME]" at bounding box center [205, 151] width 100 height 23
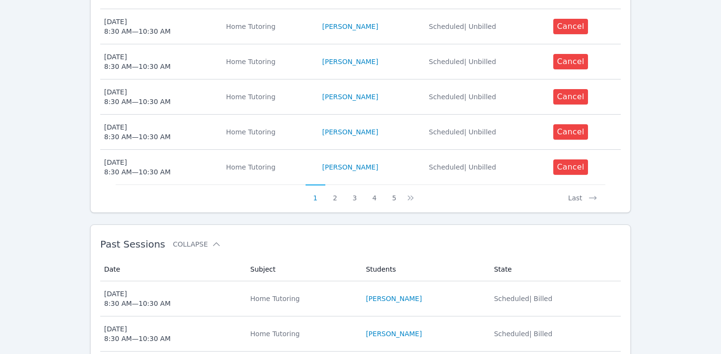
scroll to position [572, 0]
click at [394, 184] on button "5" at bounding box center [394, 193] width 20 height 18
click at [397, 184] on button "7" at bounding box center [400, 193] width 20 height 18
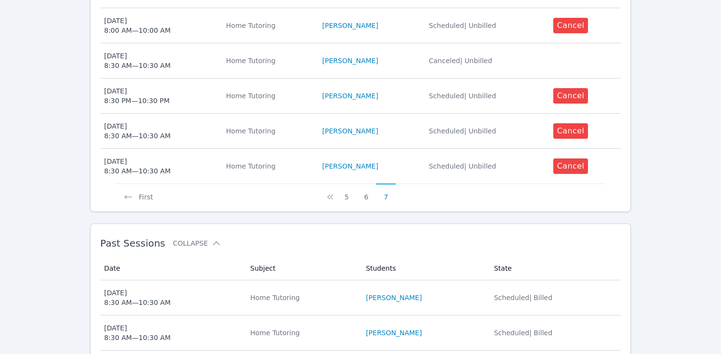
scroll to position [383, 0]
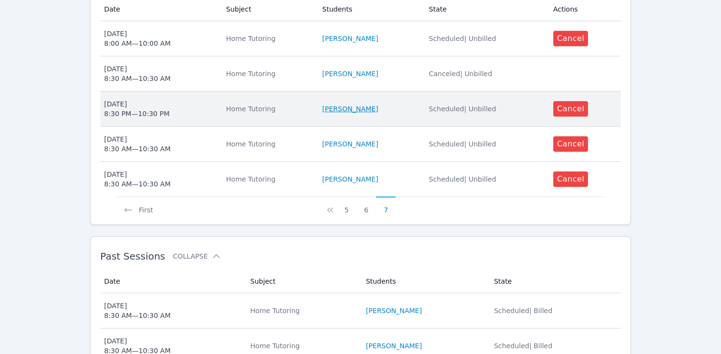
click at [354, 104] on link "[PERSON_NAME]" at bounding box center [350, 109] width 56 height 10
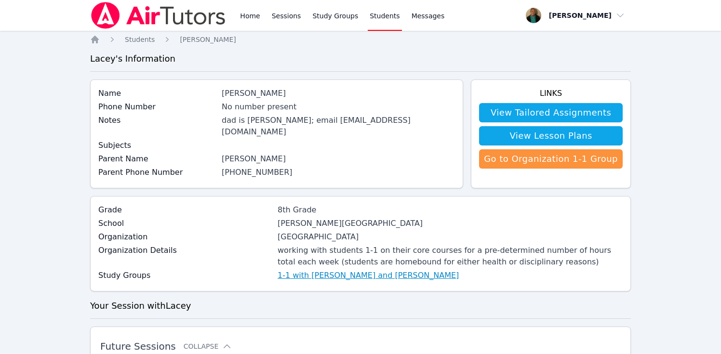
click at [321, 270] on link "1-1 with [PERSON_NAME] and [PERSON_NAME]" at bounding box center [368, 276] width 181 height 12
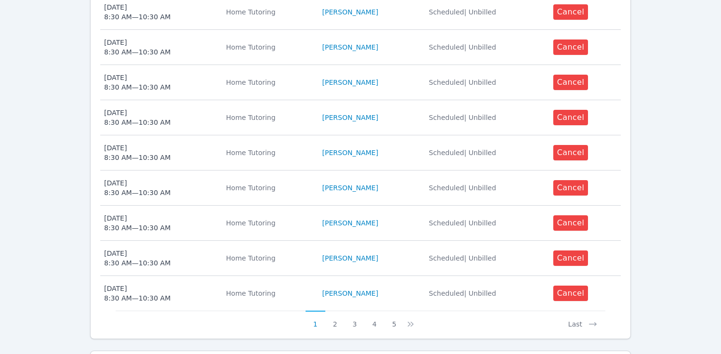
scroll to position [449, 0]
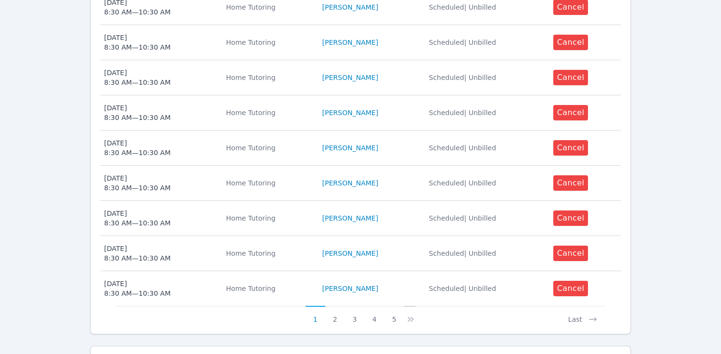
click at [411, 315] on icon at bounding box center [411, 320] width 10 height 10
click at [398, 306] on button "5" at bounding box center [400, 315] width 20 height 18
click at [396, 306] on button "7" at bounding box center [400, 315] width 20 height 18
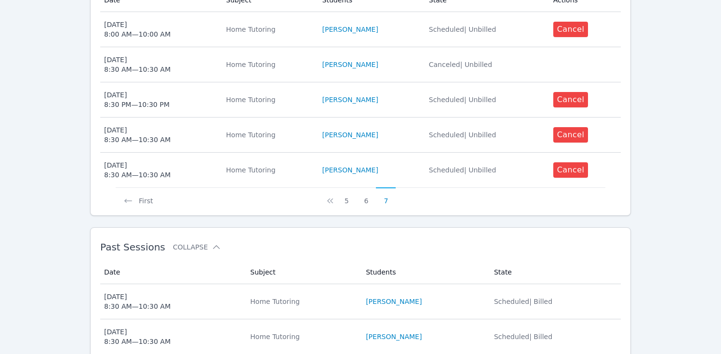
scroll to position [391, 0]
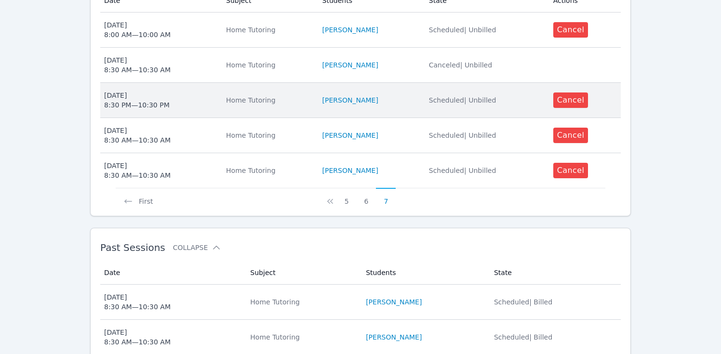
click at [158, 91] on div "[DATE] 8:30 PM — 10:30 PM" at bounding box center [137, 100] width 66 height 19
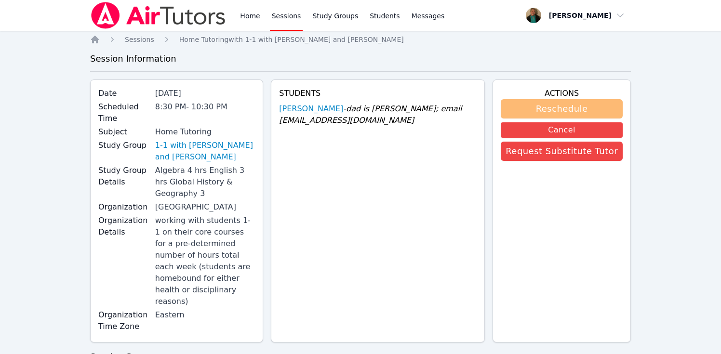
click at [477, 111] on button "Reschedule" at bounding box center [562, 108] width 122 height 19
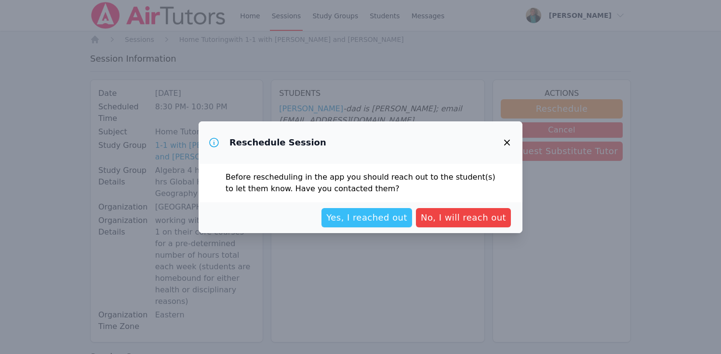
click at [363, 221] on span "Yes, I reached out" at bounding box center [366, 217] width 81 height 13
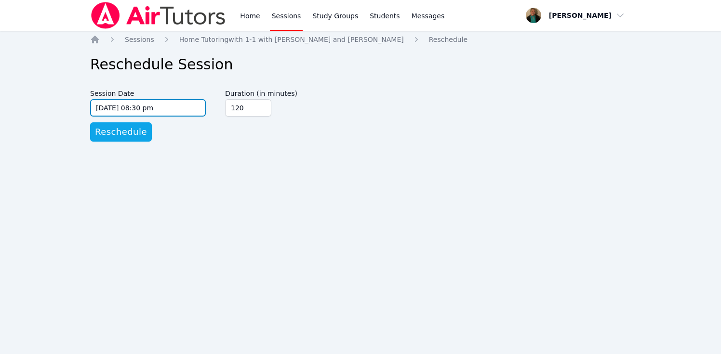
click at [204, 108] on input "[DATE] 08:30 pm" at bounding box center [148, 107] width 116 height 17
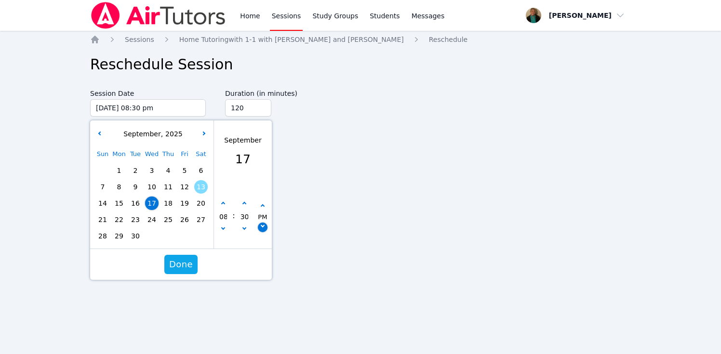
click at [264, 226] on icon "button" at bounding box center [263, 226] width 4 height 4
type input "[DATE] 08:30 am"
click at [182, 267] on span "Done" at bounding box center [181, 264] width 24 height 13
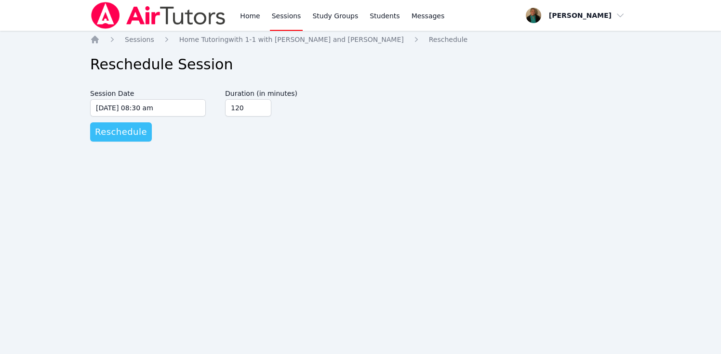
click at [128, 134] on span "Reschedule" at bounding box center [121, 131] width 52 height 13
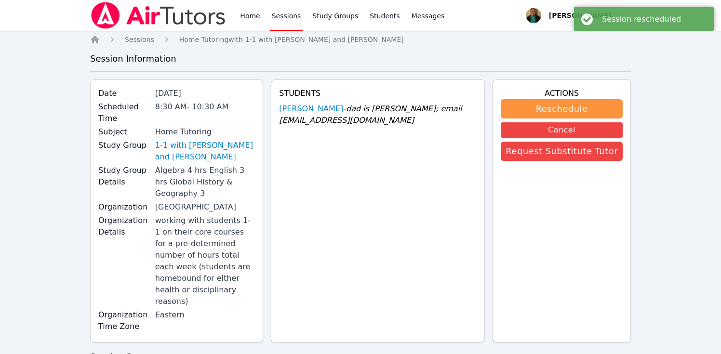
click at [282, 14] on link "Sessions" at bounding box center [286, 15] width 33 height 31
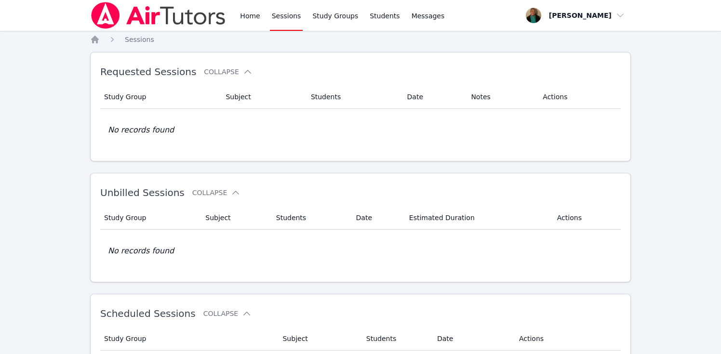
click at [285, 17] on link "Sessions" at bounding box center [286, 15] width 33 height 31
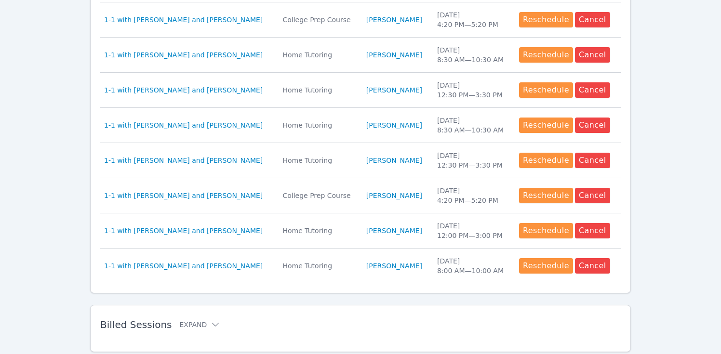
scroll to position [419, 0]
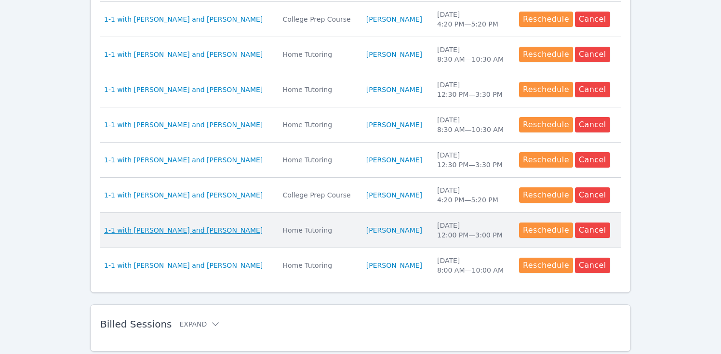
click at [184, 230] on span "1-1 with [PERSON_NAME] and [PERSON_NAME]" at bounding box center [183, 231] width 159 height 10
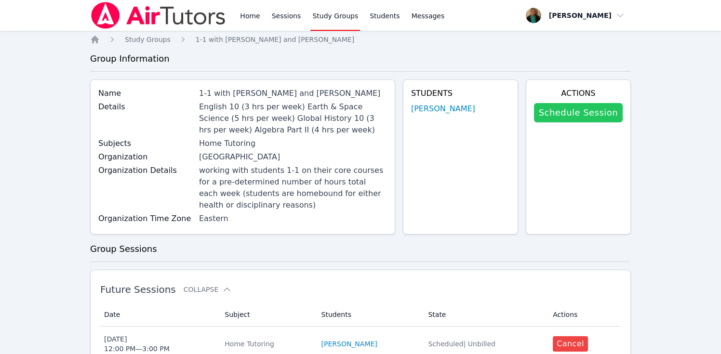
click at [477, 110] on link "Schedule Session" at bounding box center [578, 112] width 89 height 19
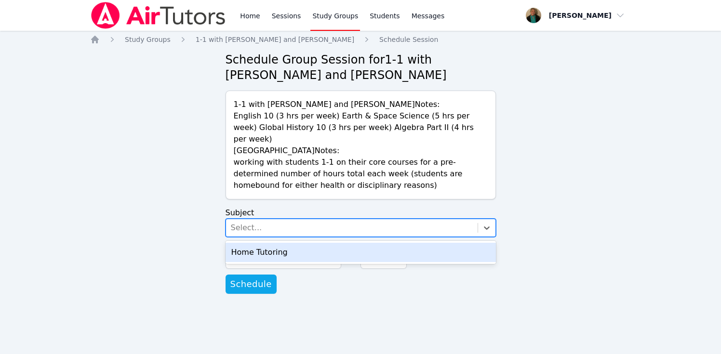
click at [409, 219] on div "Select..." at bounding box center [352, 227] width 252 height 17
click at [405, 243] on div "Home Tutoring" at bounding box center [361, 252] width 270 height 19
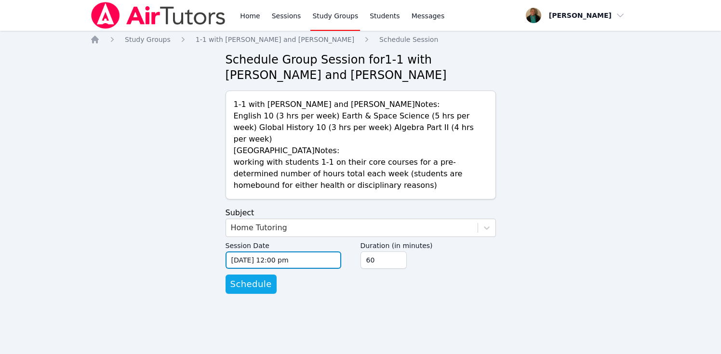
click at [336, 252] on input "[DATE] 12:00 pm" at bounding box center [284, 260] width 116 height 17
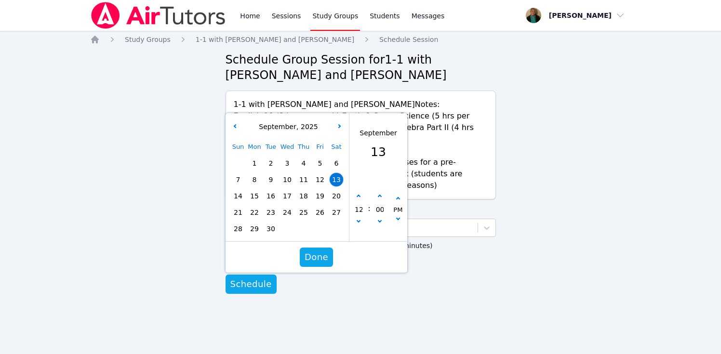
click at [319, 189] on span "19" at bounding box center [319, 195] width 13 height 13
click at [357, 218] on button "button" at bounding box center [359, 223] width 10 height 10
type input "[DATE] 11:00 am"
type input "11"
click at [357, 218] on button "button" at bounding box center [359, 223] width 10 height 10
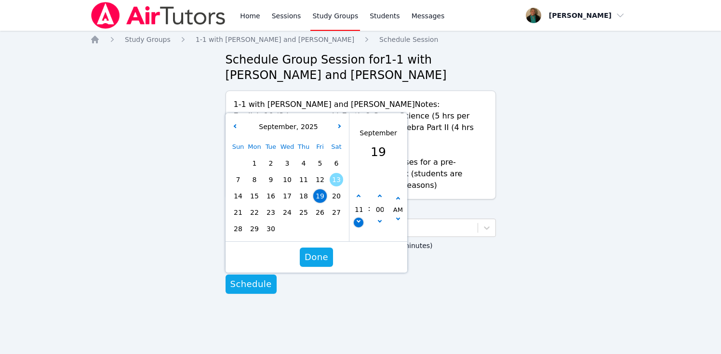
type input "[DATE] 10:00 am"
type input "10"
click at [322, 251] on span "Done" at bounding box center [316, 257] width 24 height 13
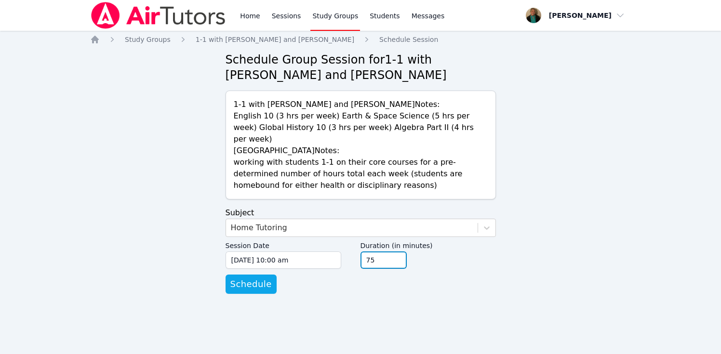
click at [397, 252] on input "75" at bounding box center [384, 260] width 46 height 17
click at [397, 252] on input "90" at bounding box center [384, 260] width 46 height 17
click at [397, 252] on input "105" at bounding box center [384, 260] width 46 height 17
type input "120"
click at [397, 252] on input "120" at bounding box center [384, 260] width 46 height 17
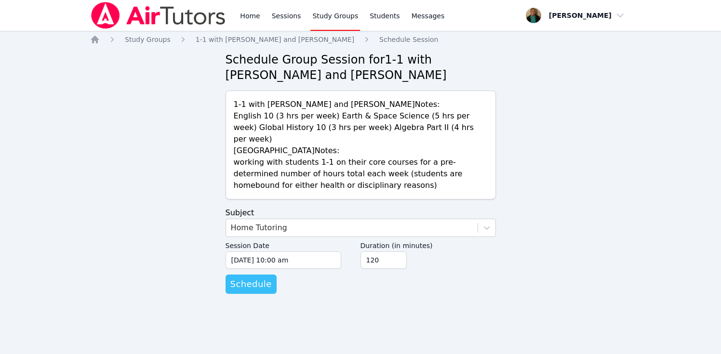
click at [259, 278] on span "Schedule" at bounding box center [250, 284] width 41 height 13
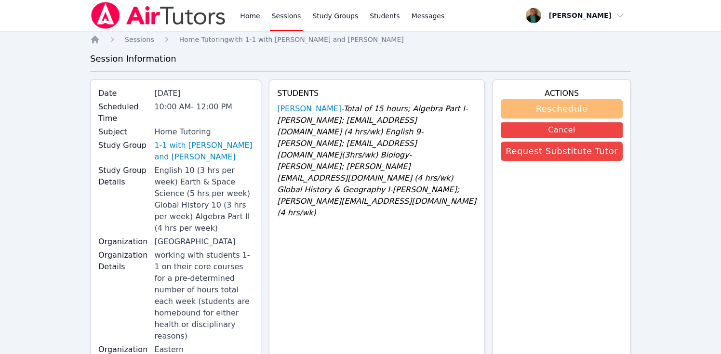
click at [477, 110] on button "Reschedule" at bounding box center [562, 108] width 122 height 19
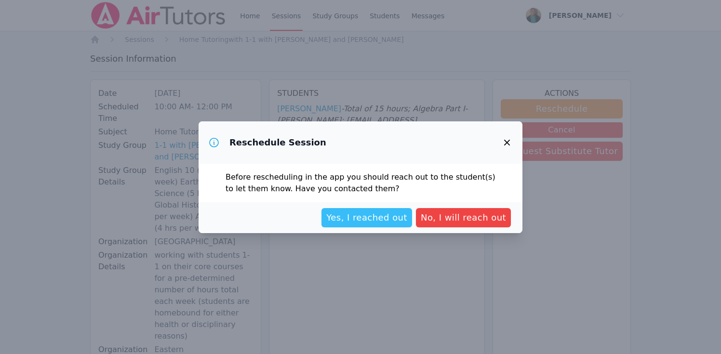
click at [407, 215] on span "Yes, I reached out" at bounding box center [366, 217] width 81 height 13
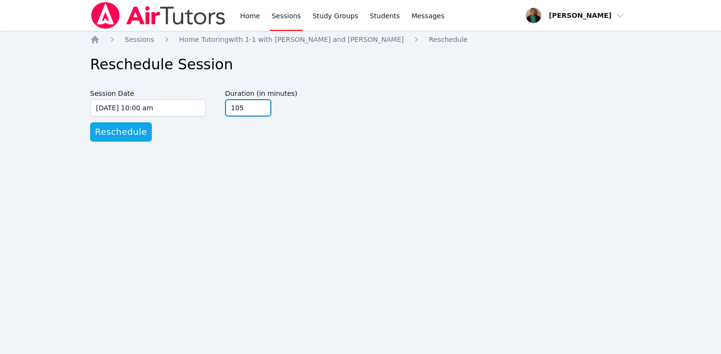
type input "105"
click at [262, 113] on input "105" at bounding box center [248, 107] width 46 height 17
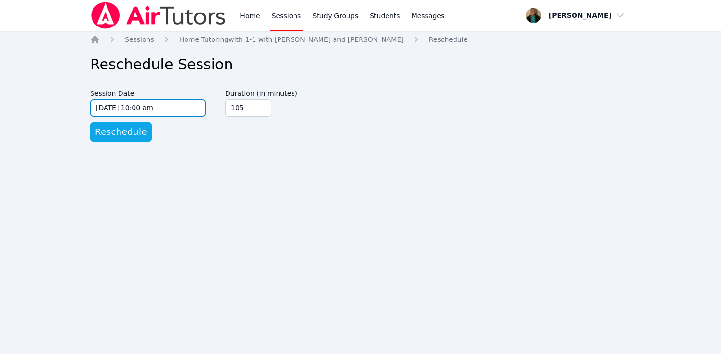
click at [189, 112] on input "[DATE] 10:00 am" at bounding box center [148, 107] width 116 height 17
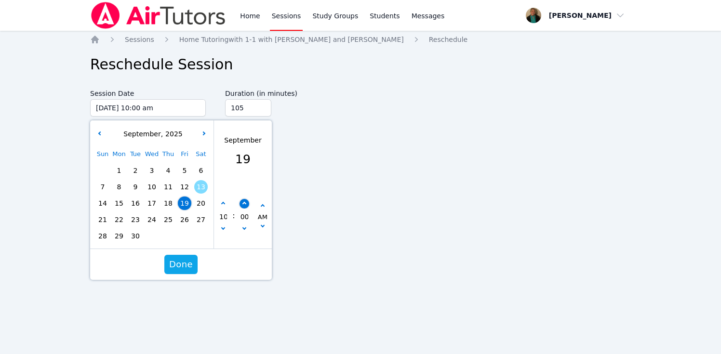
click at [242, 205] on button "button" at bounding box center [245, 204] width 10 height 10
type input "[DATE] 10:05 am"
type input "05"
click at [242, 205] on button "button" at bounding box center [245, 204] width 10 height 10
type input "[DATE] 10:10 am"
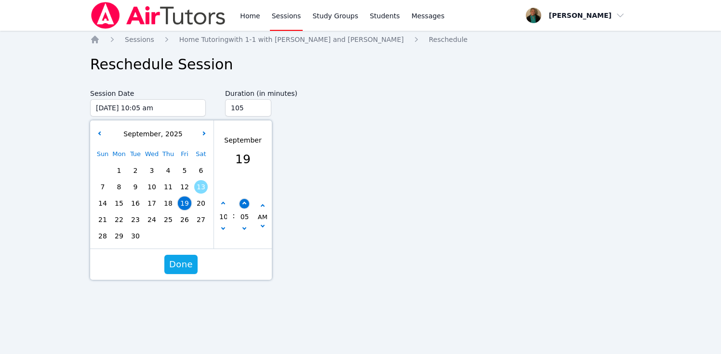
type input "10"
click at [242, 205] on button "button" at bounding box center [245, 204] width 10 height 10
type input "[DATE] 10:15 am"
type input "15"
click at [176, 266] on span "Done" at bounding box center [181, 264] width 24 height 13
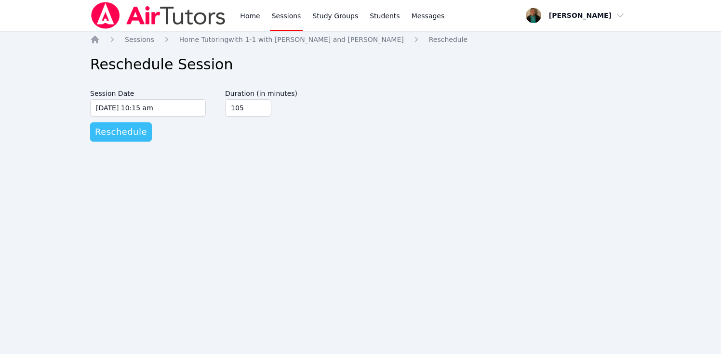
click at [130, 134] on span "Reschedule" at bounding box center [121, 131] width 52 height 13
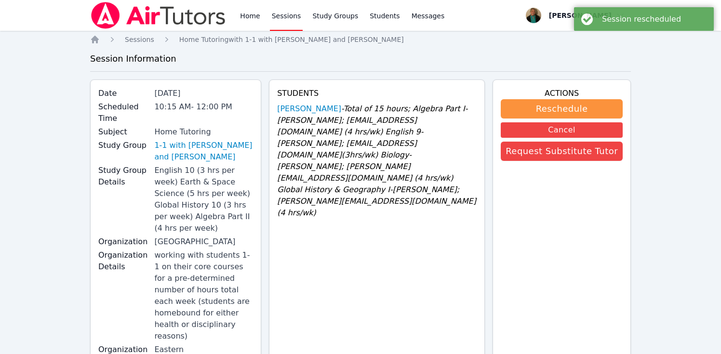
click at [280, 12] on link "Sessions" at bounding box center [286, 15] width 33 height 31
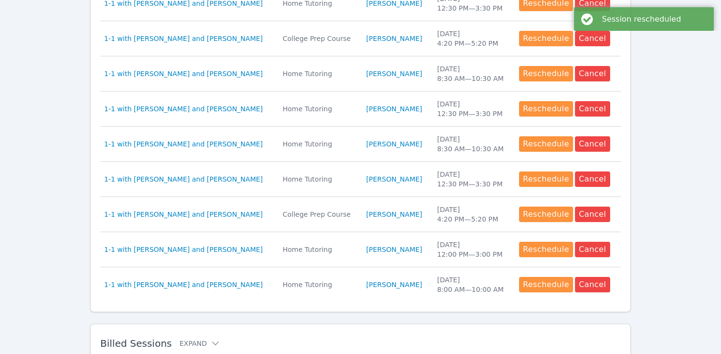
scroll to position [416, 0]
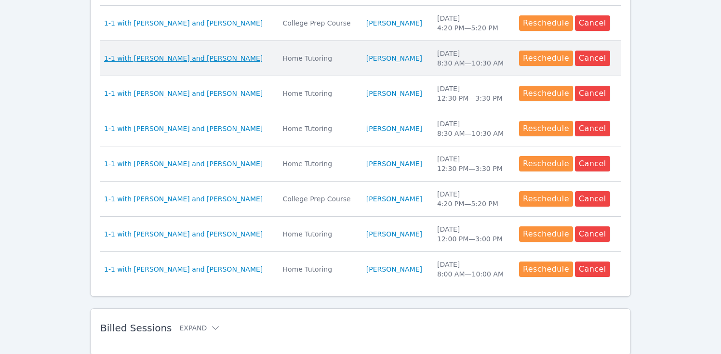
click at [207, 61] on span "1-1 with [PERSON_NAME] and [PERSON_NAME]" at bounding box center [183, 59] width 159 height 10
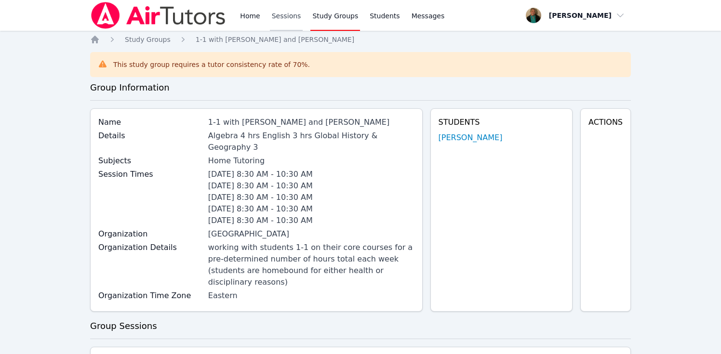
click at [282, 16] on link "Sessions" at bounding box center [286, 15] width 33 height 31
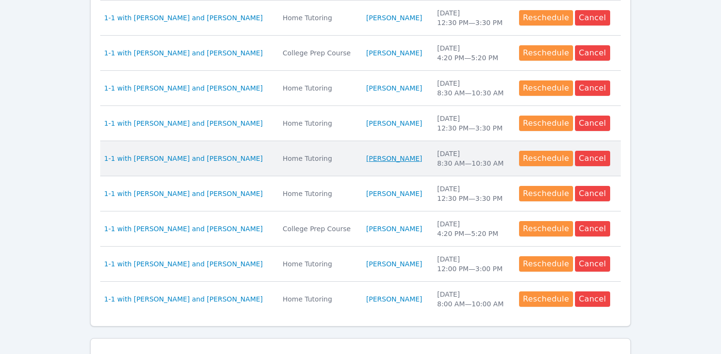
scroll to position [386, 0]
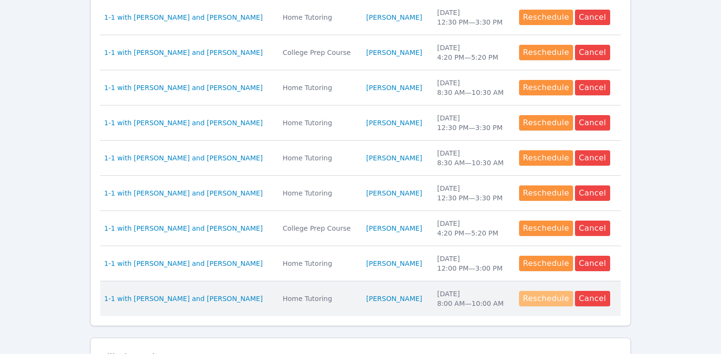
click at [477, 300] on button "Reschedule" at bounding box center [546, 298] width 54 height 15
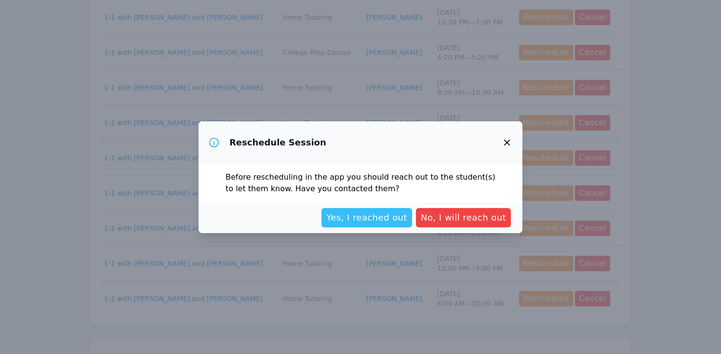
click at [372, 221] on span "Yes, I reached out" at bounding box center [366, 217] width 81 height 13
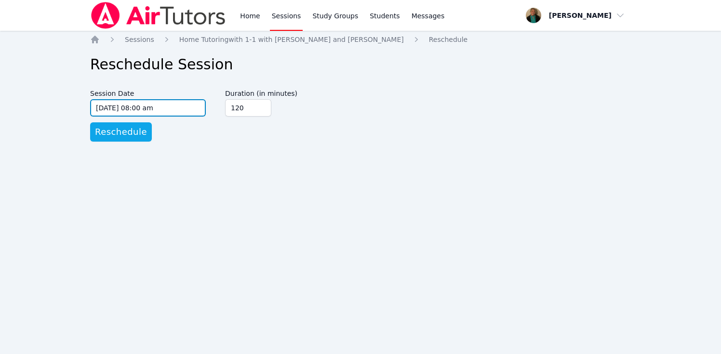
click at [200, 105] on input "[DATE] 08:00 am" at bounding box center [148, 107] width 116 height 17
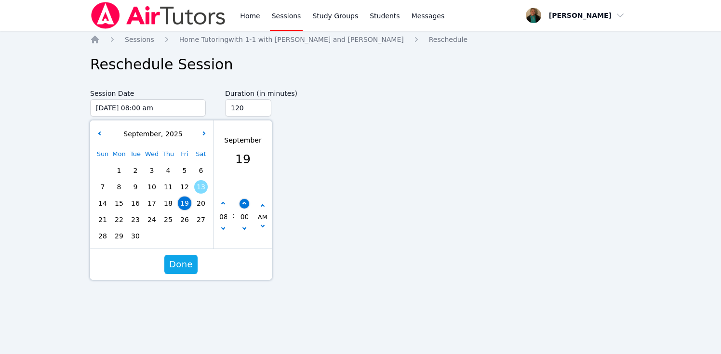
click at [241, 204] on button "button" at bounding box center [245, 204] width 10 height 10
type input "[DATE] 08:05 am"
type input "05"
click at [241, 204] on button "button" at bounding box center [245, 204] width 10 height 10
type input "[DATE] 08:10 am"
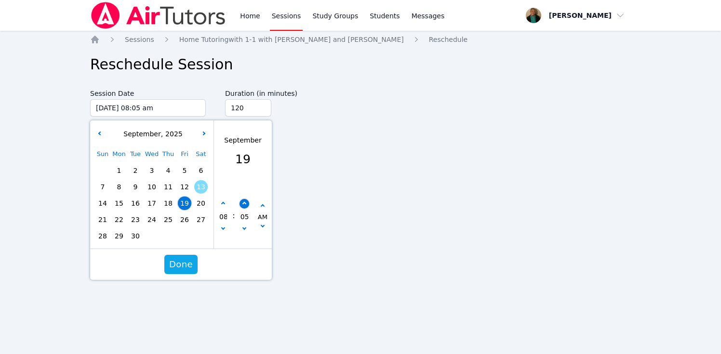
type input "10"
click at [241, 204] on button "button" at bounding box center [245, 204] width 10 height 10
type input "[DATE] 08:15 am"
type input "15"
click at [178, 259] on span "Done" at bounding box center [181, 264] width 24 height 13
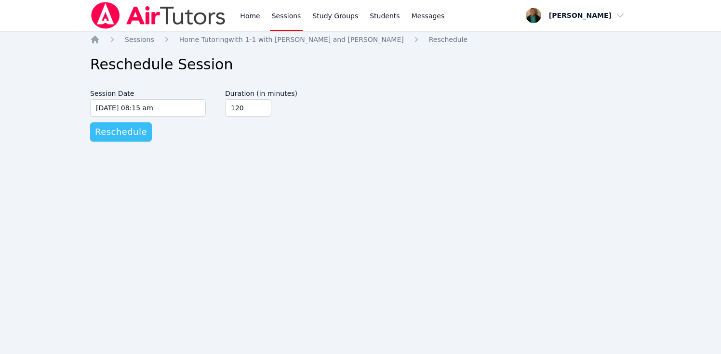
click at [131, 130] on span "Reschedule" at bounding box center [121, 131] width 52 height 13
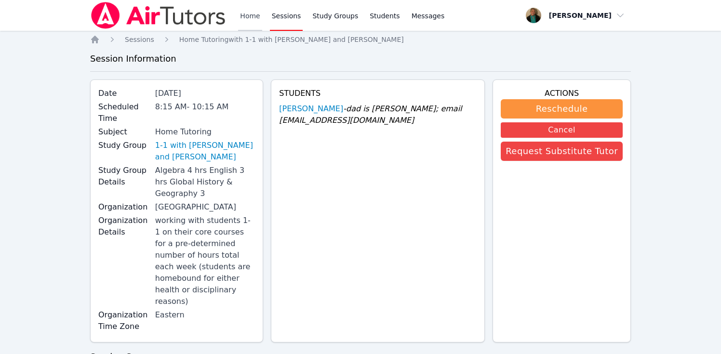
click at [250, 17] on link "Home" at bounding box center [250, 15] width 24 height 31
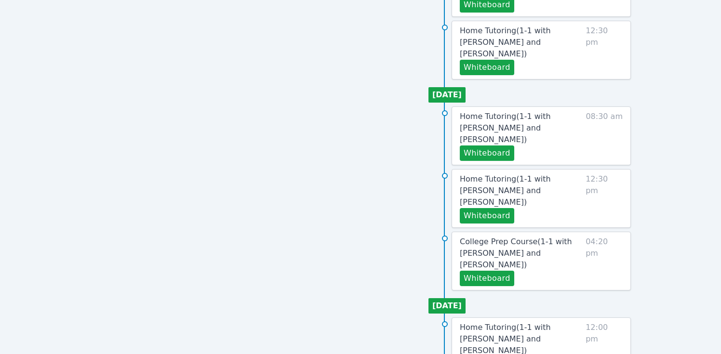
scroll to position [456, 0]
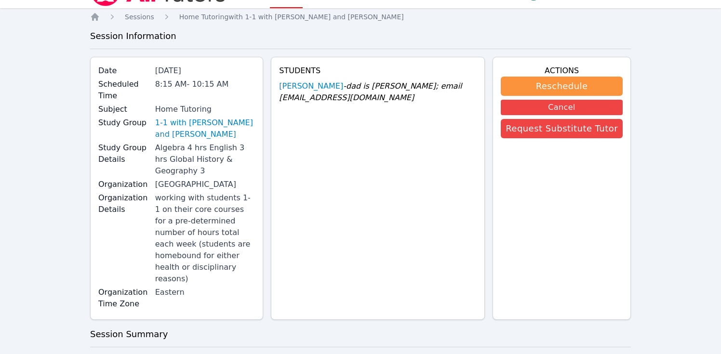
scroll to position [22, 0]
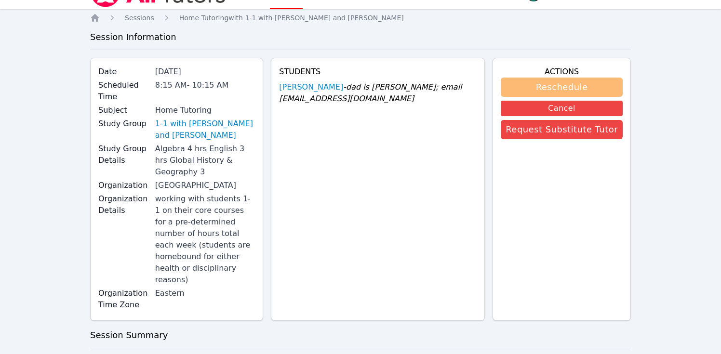
click at [477, 82] on button "Reschedule" at bounding box center [562, 87] width 122 height 19
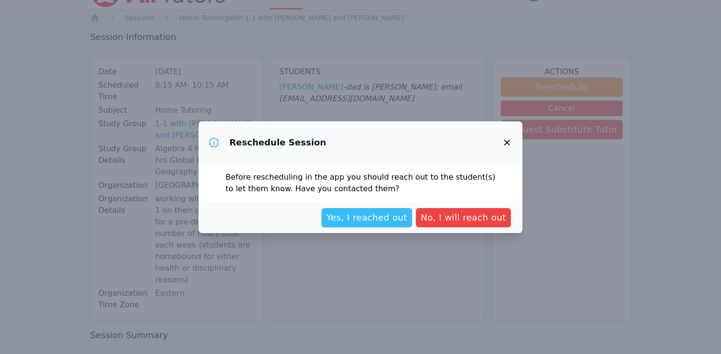
click at [384, 215] on span "Yes, I reached out" at bounding box center [366, 217] width 81 height 13
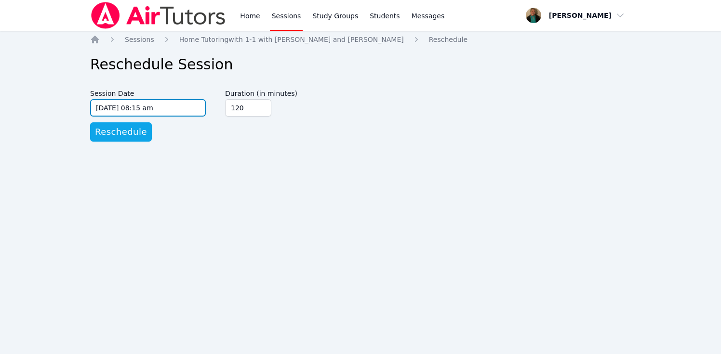
click at [198, 106] on input "[DATE] 08:15 am" at bounding box center [148, 107] width 116 height 17
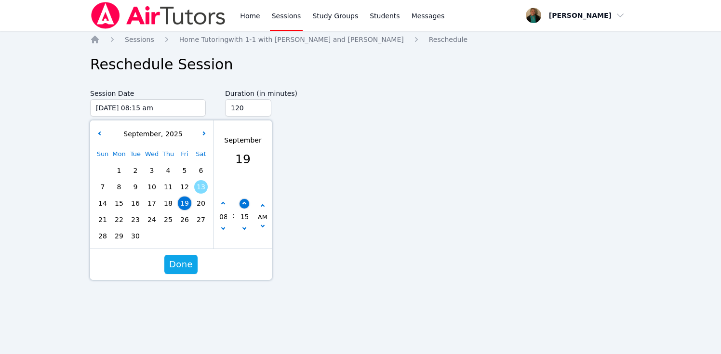
click at [242, 204] on icon "button" at bounding box center [244, 204] width 4 height 4
type input "[DATE] 08:20 am"
type input "20"
click at [242, 204] on icon "button" at bounding box center [244, 204] width 4 height 4
type input "[DATE] 08:25 am"
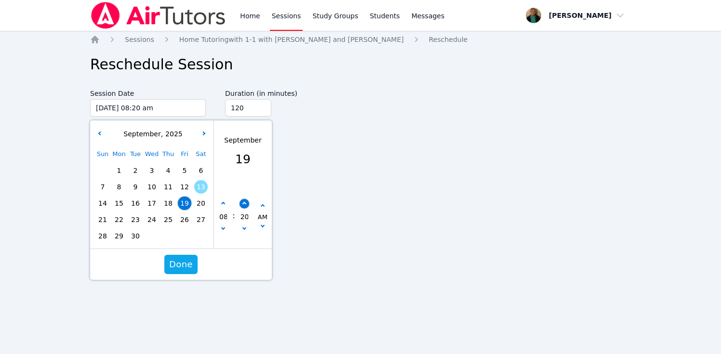
type input "25"
click at [242, 204] on icon "button" at bounding box center [244, 204] width 4 height 4
type input "[DATE] 08:30 am"
type input "30"
click at [243, 227] on icon "button" at bounding box center [244, 228] width 4 height 4
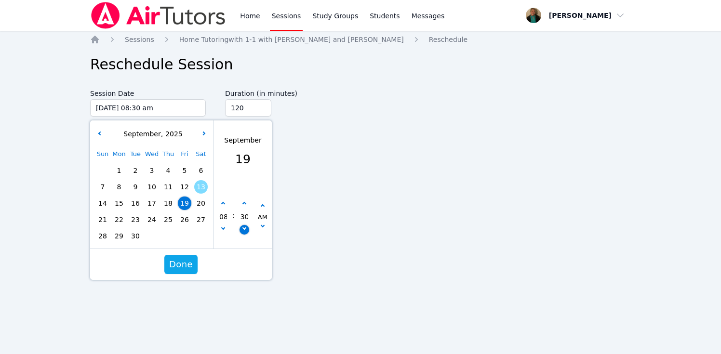
type input "[DATE] 08:25 am"
type input "25"
click at [243, 227] on icon "button" at bounding box center [244, 228] width 4 height 4
type input "[DATE] 08:20 am"
type input "20"
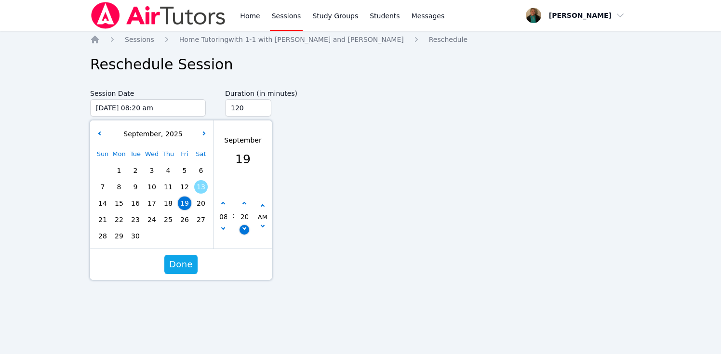
click at [243, 227] on icon "button" at bounding box center [244, 228] width 4 height 4
type input "[DATE] 08:15 am"
type input "15"
click at [181, 263] on span "Done" at bounding box center [181, 264] width 24 height 13
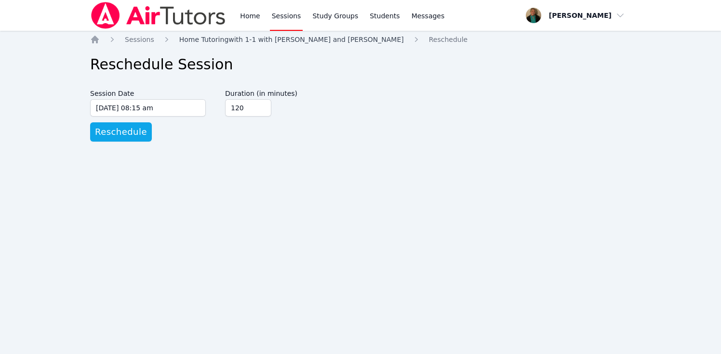
click at [220, 39] on span "Home Tutoring with 1-1 with [PERSON_NAME] and [PERSON_NAME]" at bounding box center [291, 40] width 225 height 8
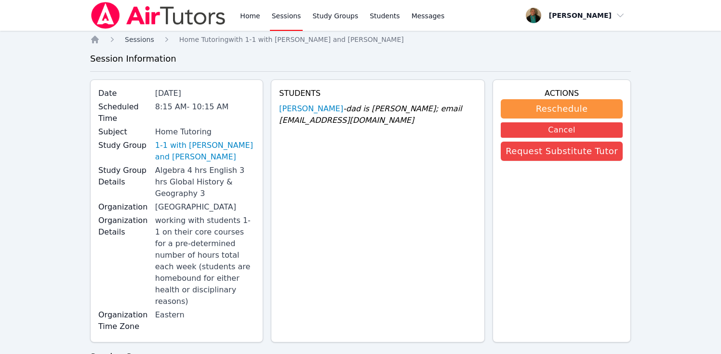
click at [140, 40] on span "Sessions" at bounding box center [139, 40] width 29 height 8
